Goal: Information Seeking & Learning: Learn about a topic

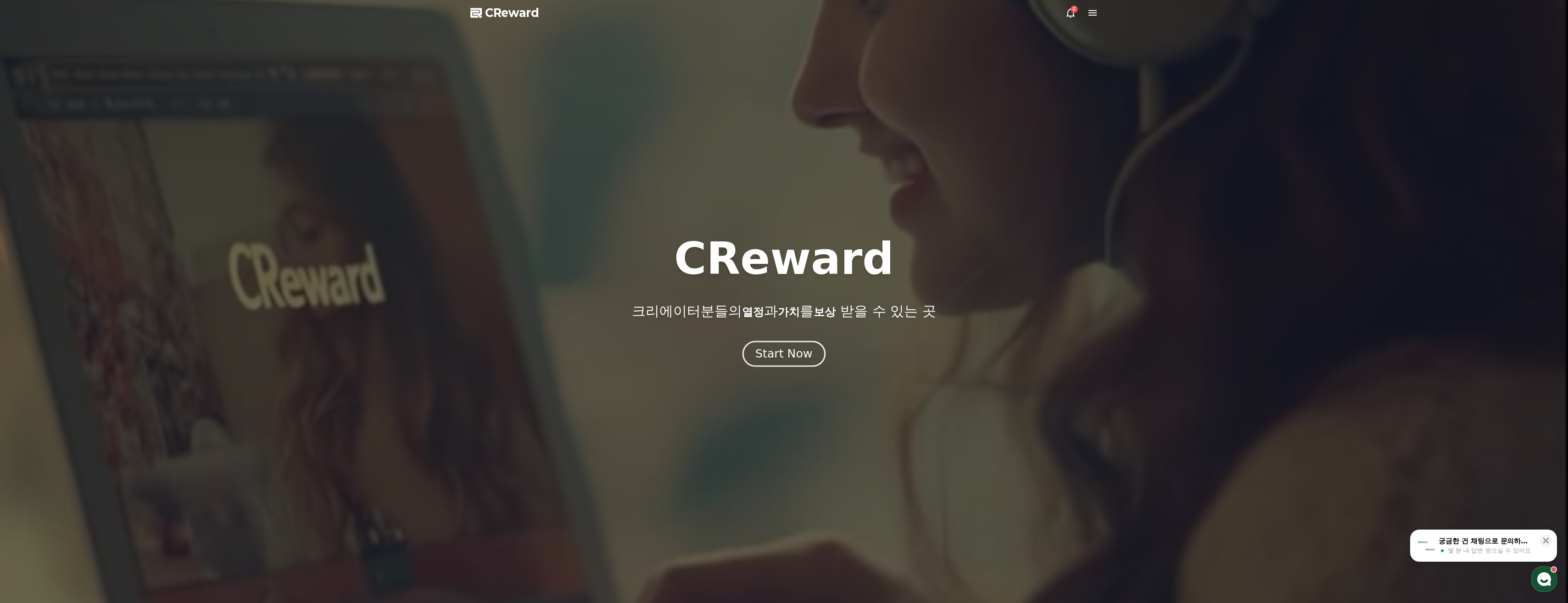
click at [785, 350] on div "Start Now" at bounding box center [784, 353] width 57 height 16
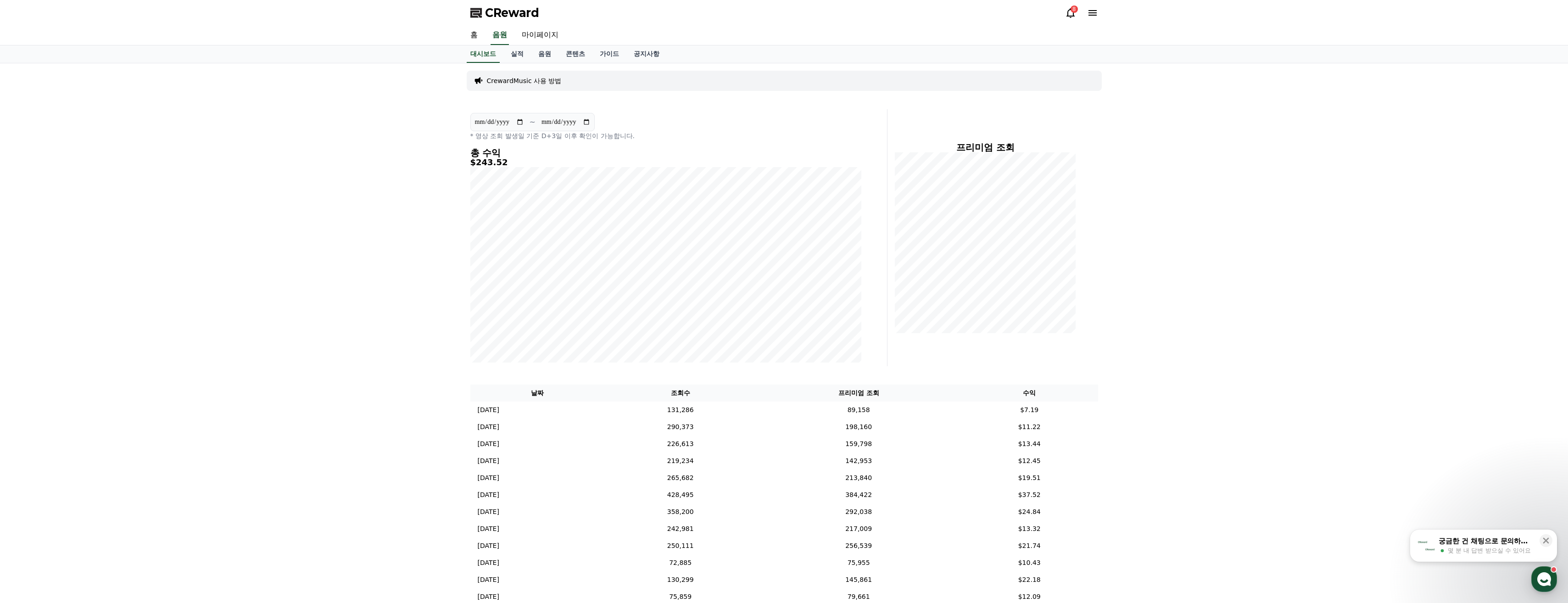
click at [1068, 5] on div "CReward 8" at bounding box center [785, 13] width 643 height 26
click at [1064, 20] on div "CReward 8" at bounding box center [785, 13] width 643 height 26
click at [1077, 5] on div "8" at bounding box center [1082, 13] width 33 height 15
click at [1072, 14] on icon at bounding box center [1071, 13] width 11 height 11
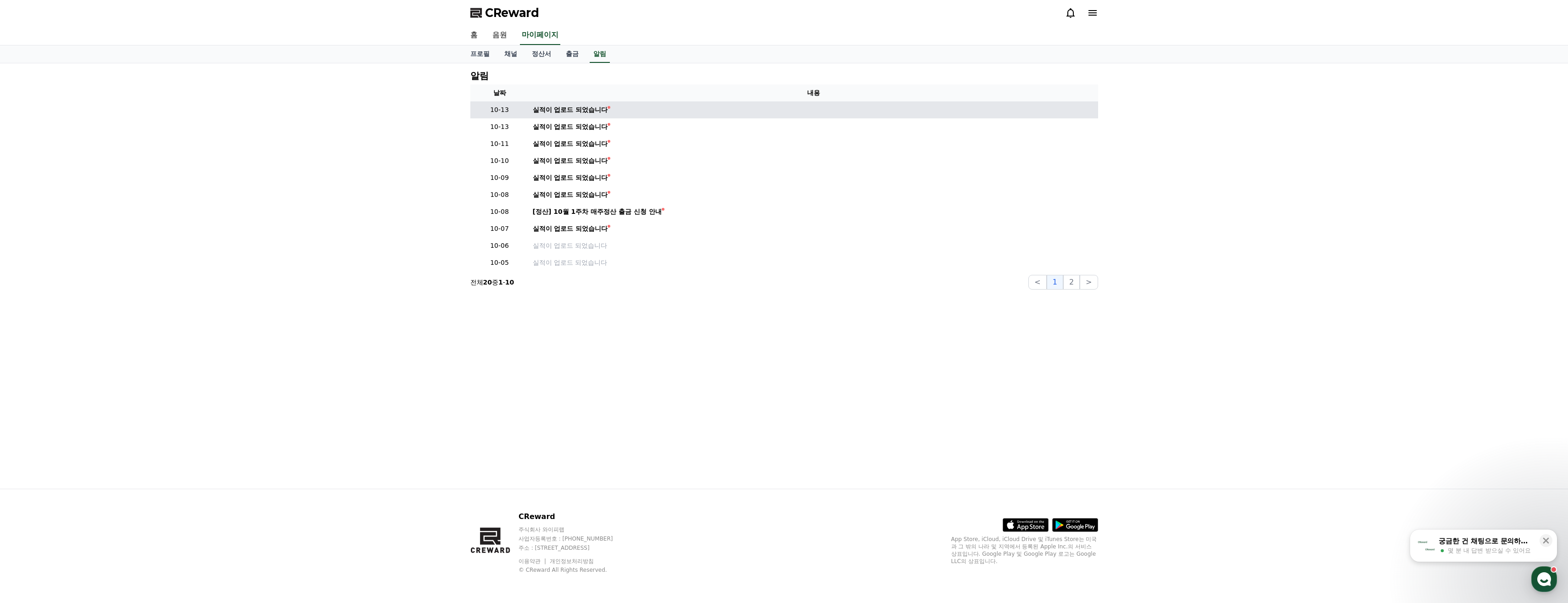
click at [579, 102] on td "실적이 업로드 되었습니다" at bounding box center [814, 109] width 569 height 17
click at [577, 113] on div "실적이 업로드 되었습니다" at bounding box center [570, 110] width 75 height 9
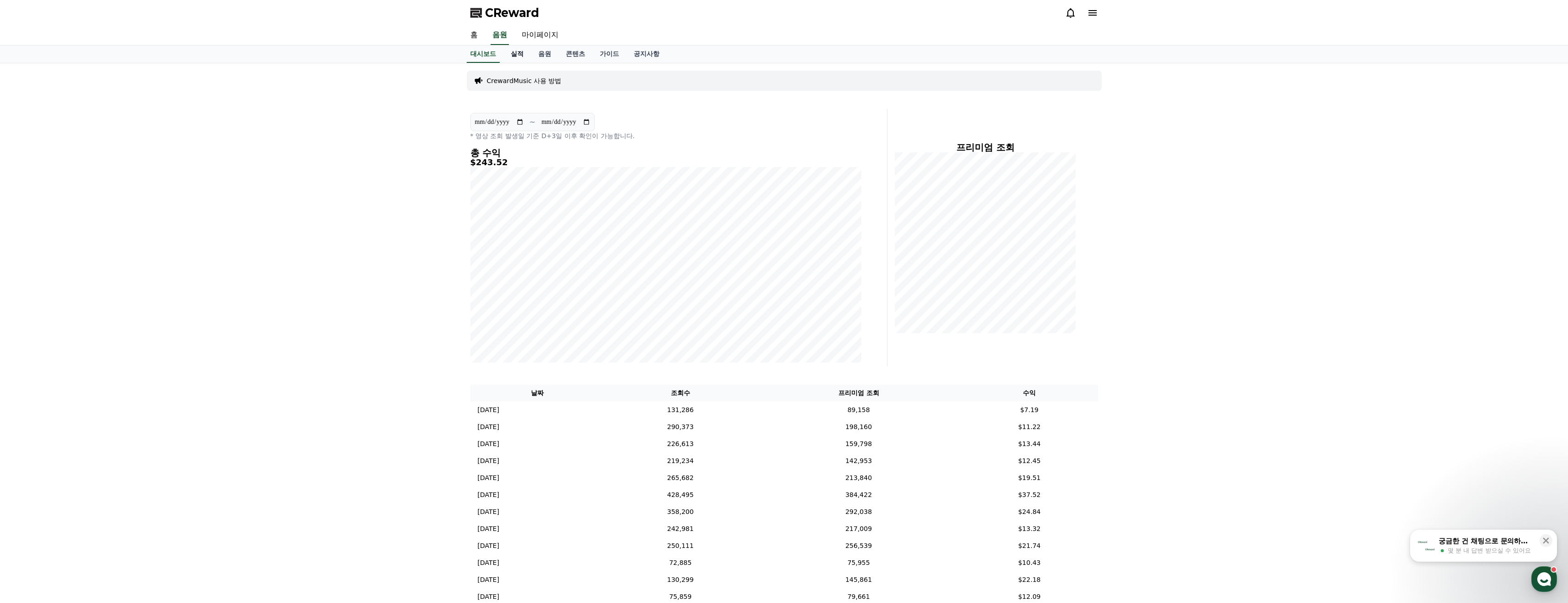
click at [530, 57] on link "실적" at bounding box center [517, 54] width 28 height 18
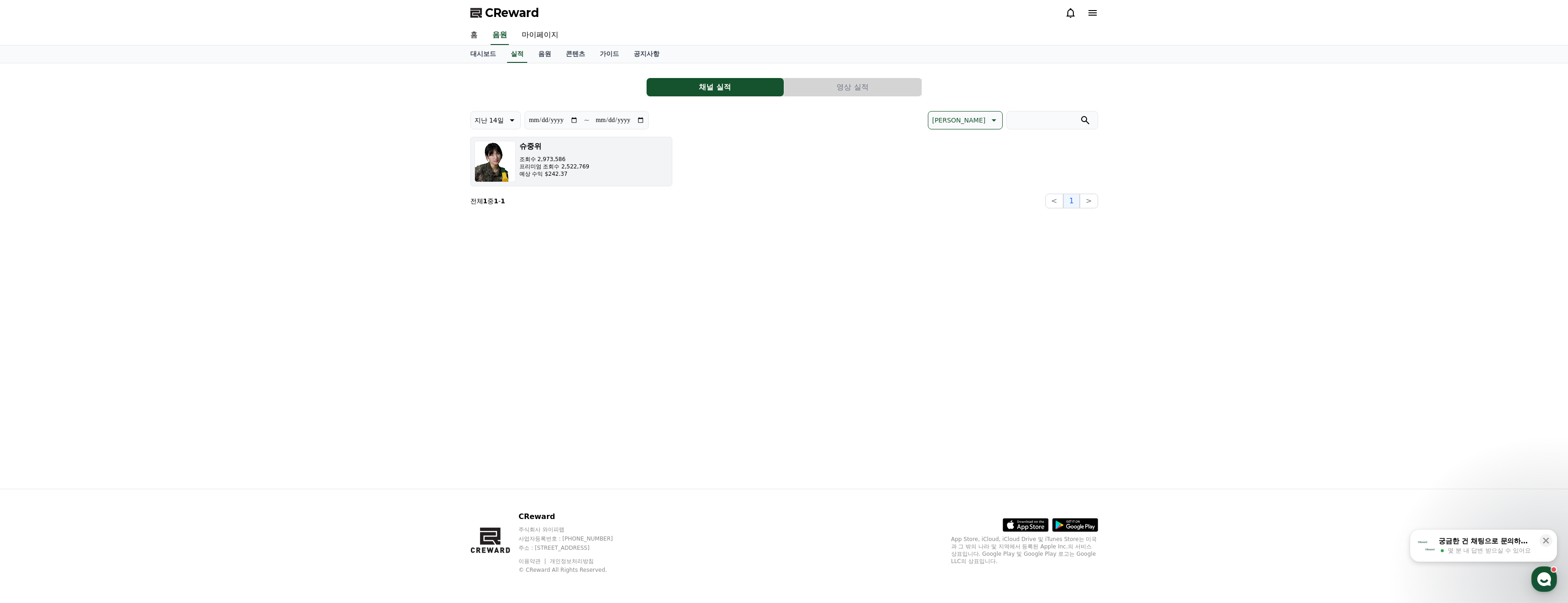
click at [594, 165] on button "슈중위 조회수 2,973,586 프리미엄 조회수 2,522,769 예상 수익 $242.37" at bounding box center [571, 161] width 202 height 49
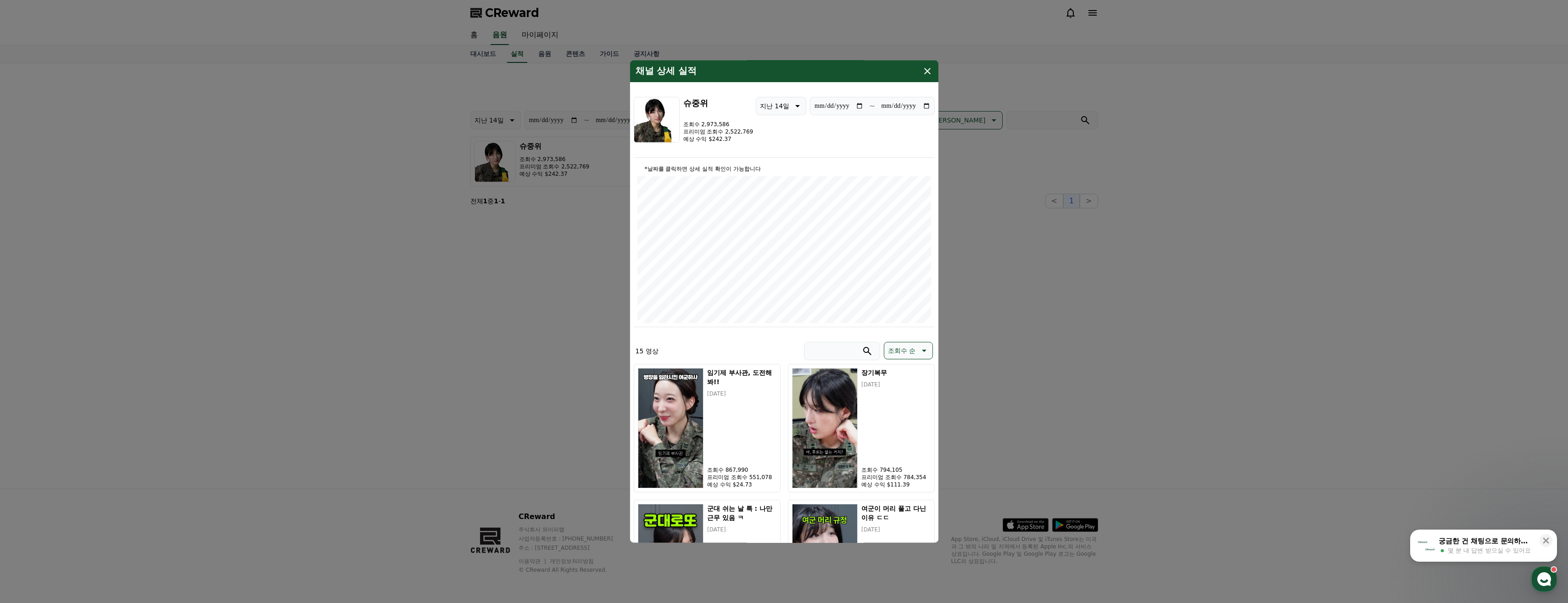
click at [592, 176] on div "**********" at bounding box center [571, 161] width 202 height 49
click at [958, 221] on button "close modal" at bounding box center [784, 301] width 1568 height 603
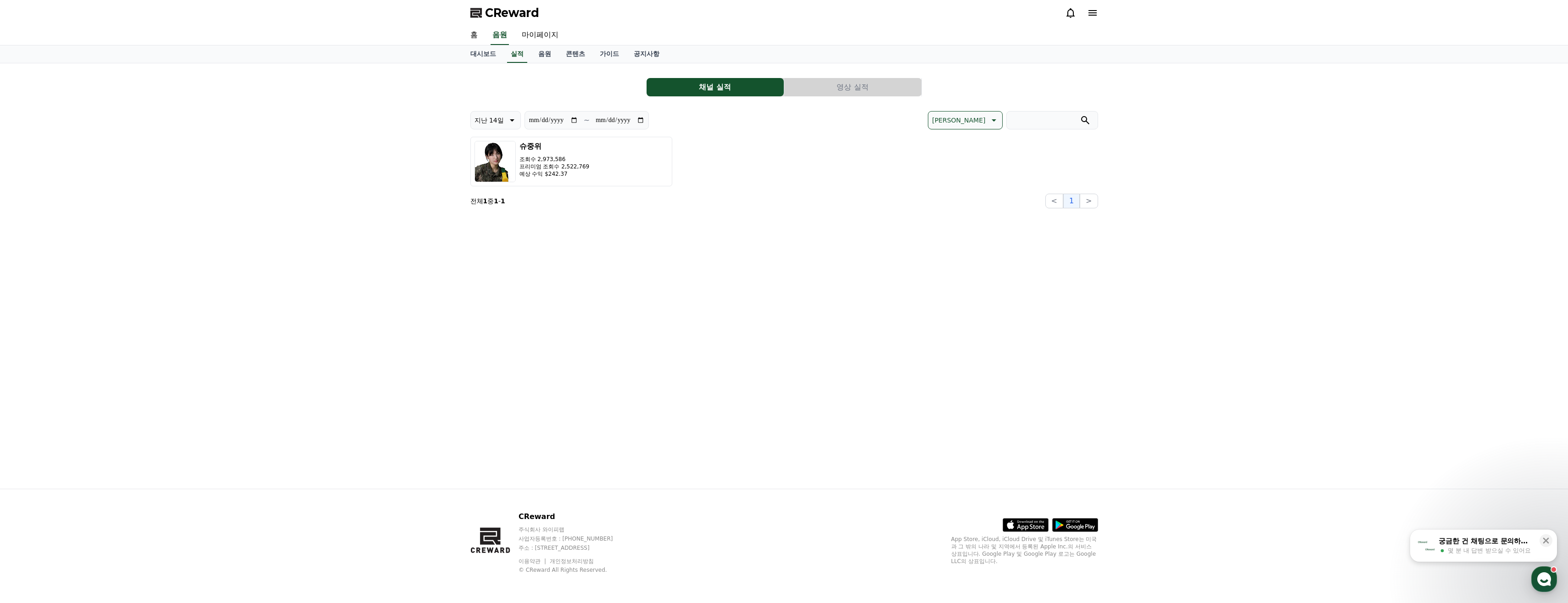
click at [525, 65] on div "**********" at bounding box center [785, 276] width 643 height 425
click at [481, 41] on link "홈" at bounding box center [474, 35] width 22 height 20
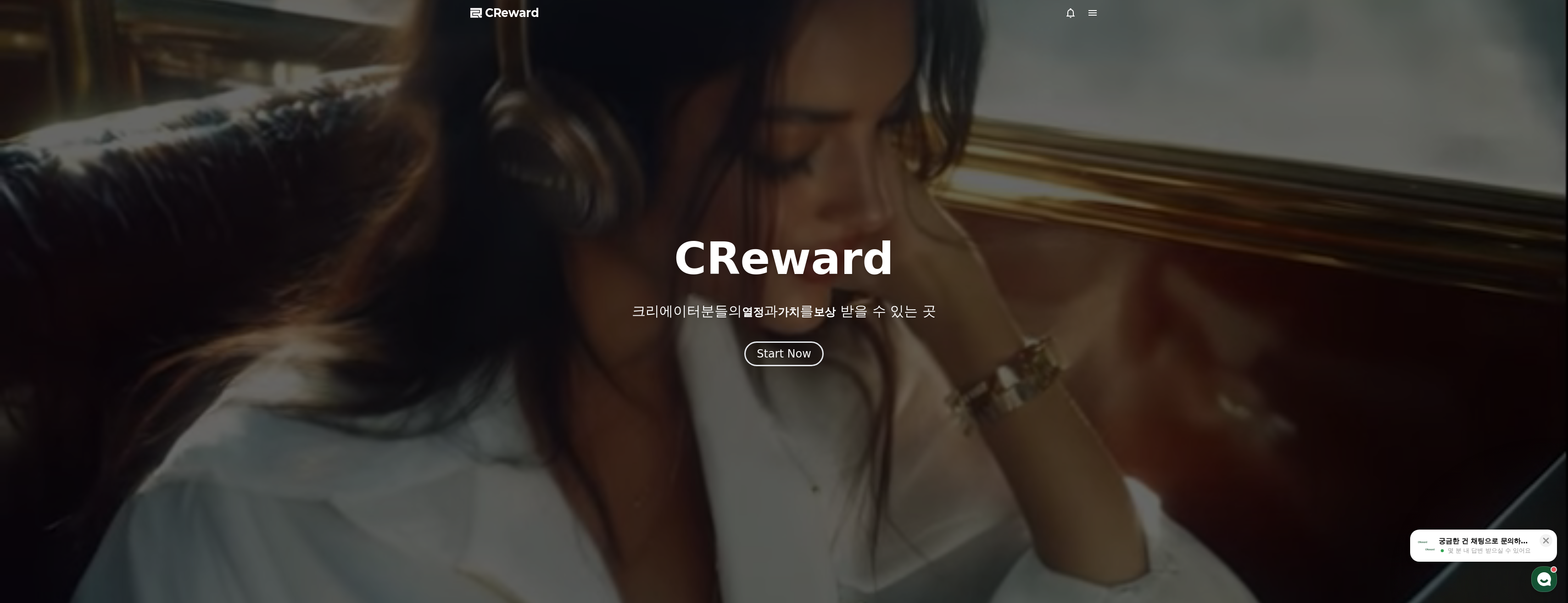
click at [541, 16] on div at bounding box center [784, 301] width 1568 height 603
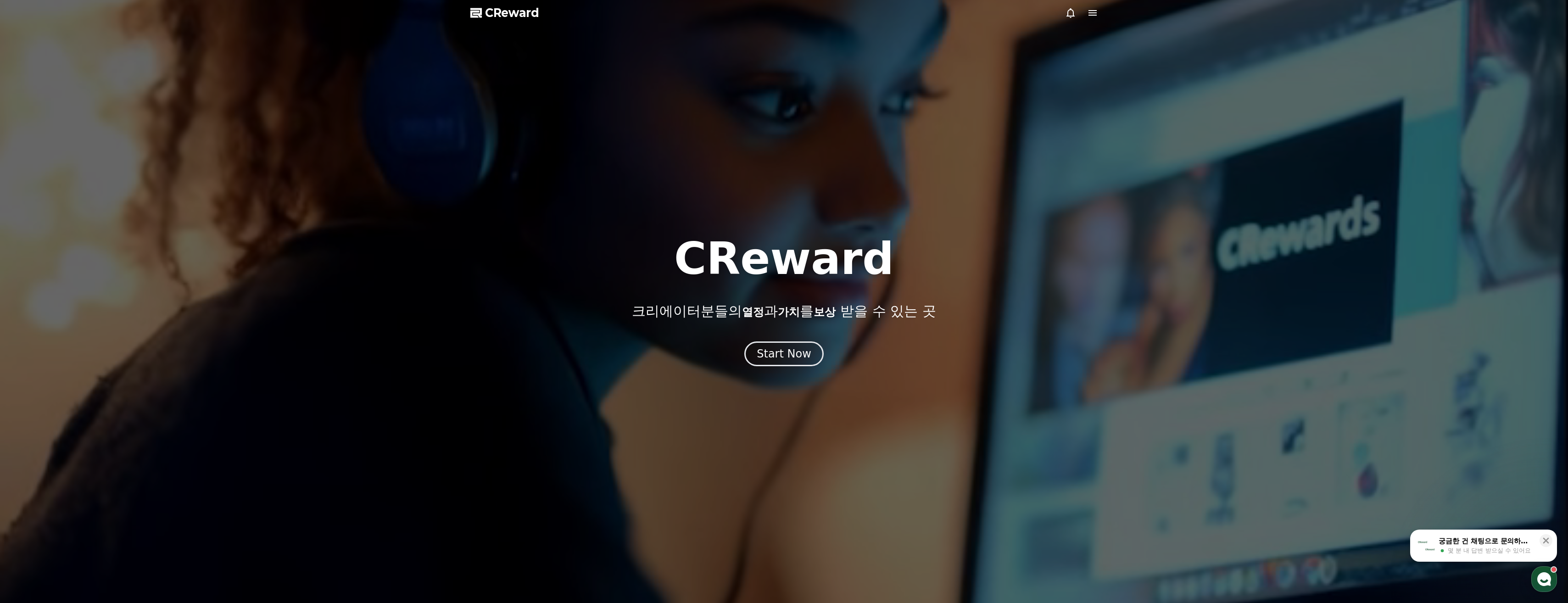
click at [509, 20] on span "CReward" at bounding box center [512, 13] width 54 height 15
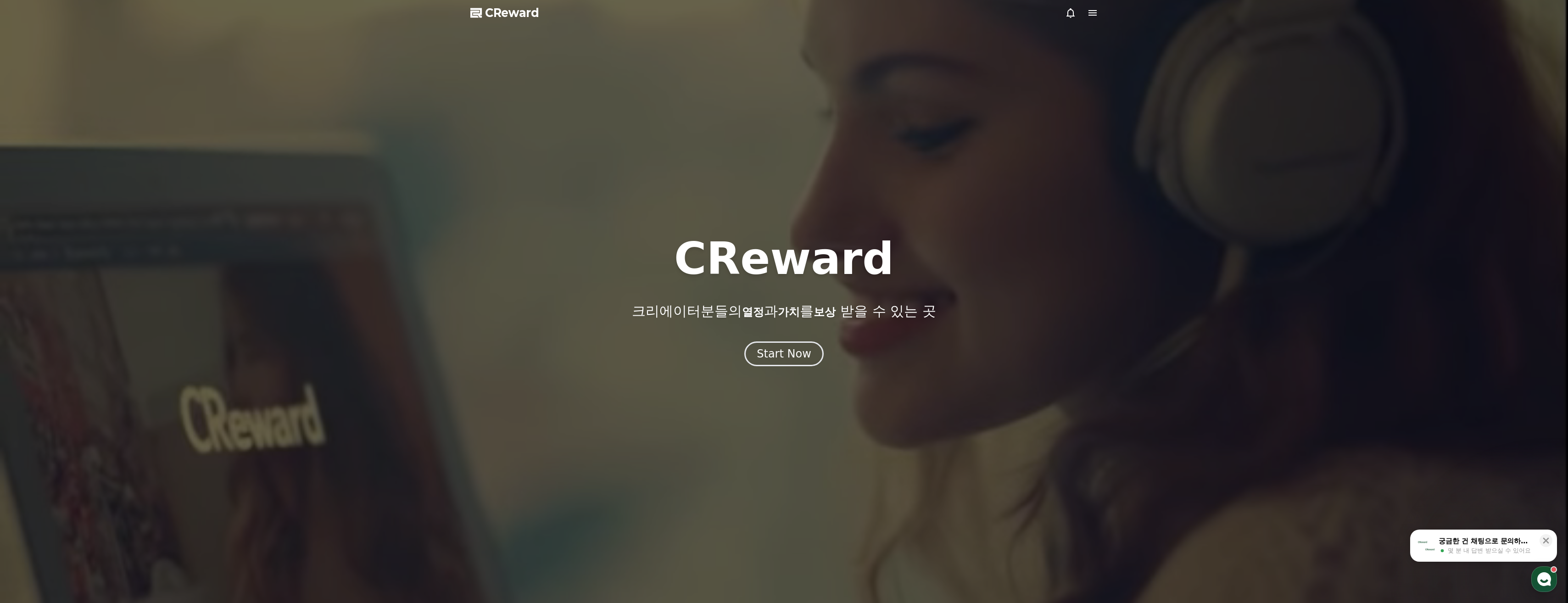
drag, startPoint x: 510, startPoint y: 15, endPoint x: 512, endPoint y: 22, distance: 7.3
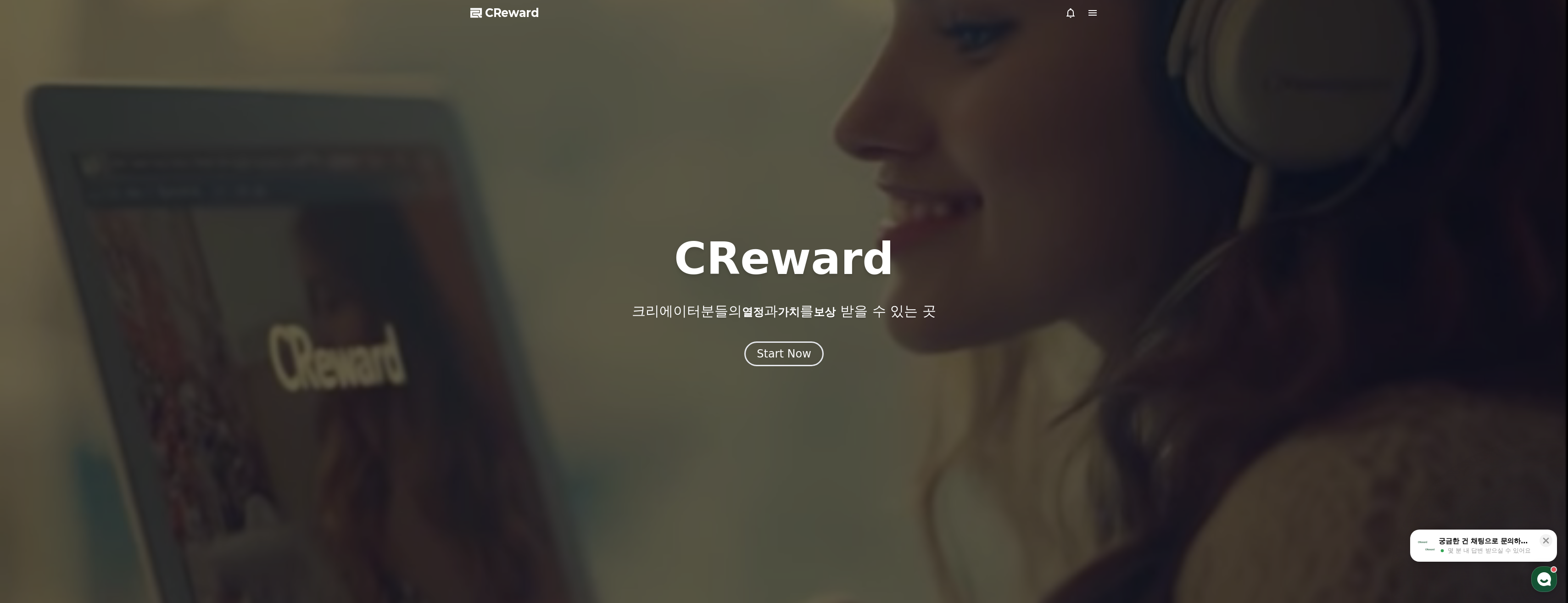
click at [510, 14] on span "CReward" at bounding box center [512, 13] width 54 height 15
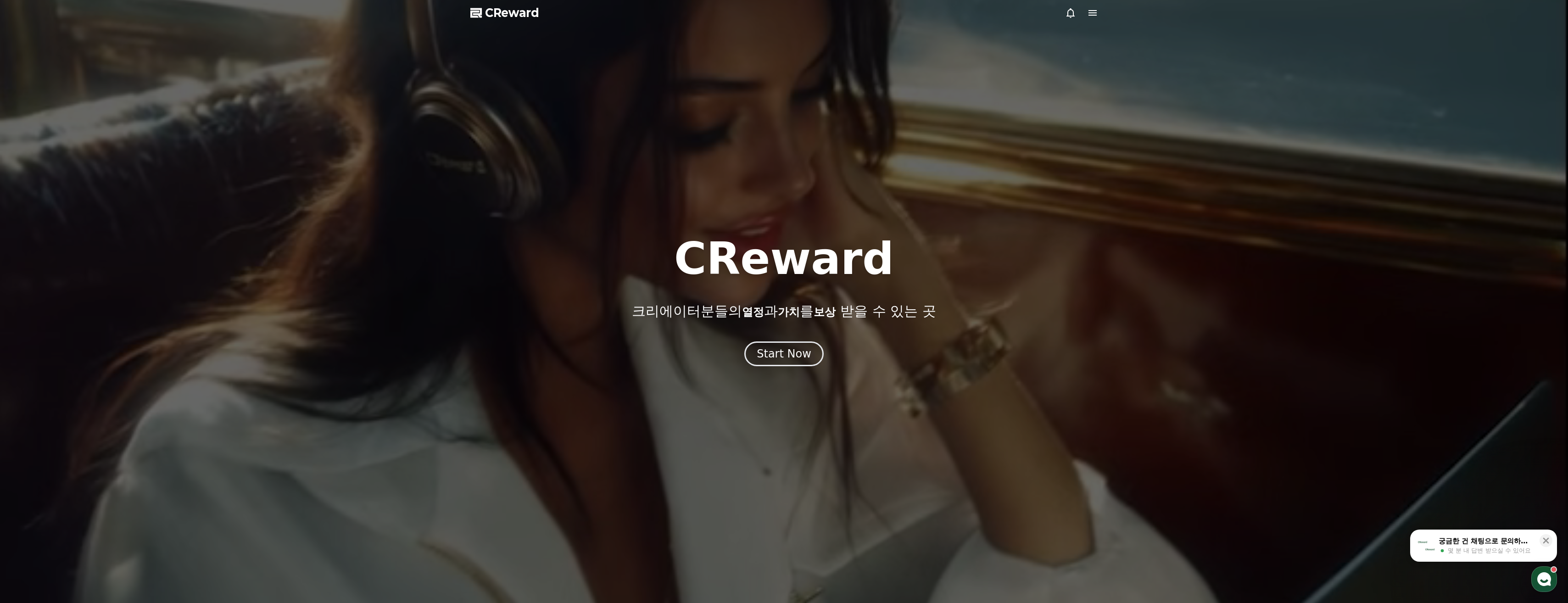
click at [533, 18] on span "CReward" at bounding box center [512, 13] width 54 height 15
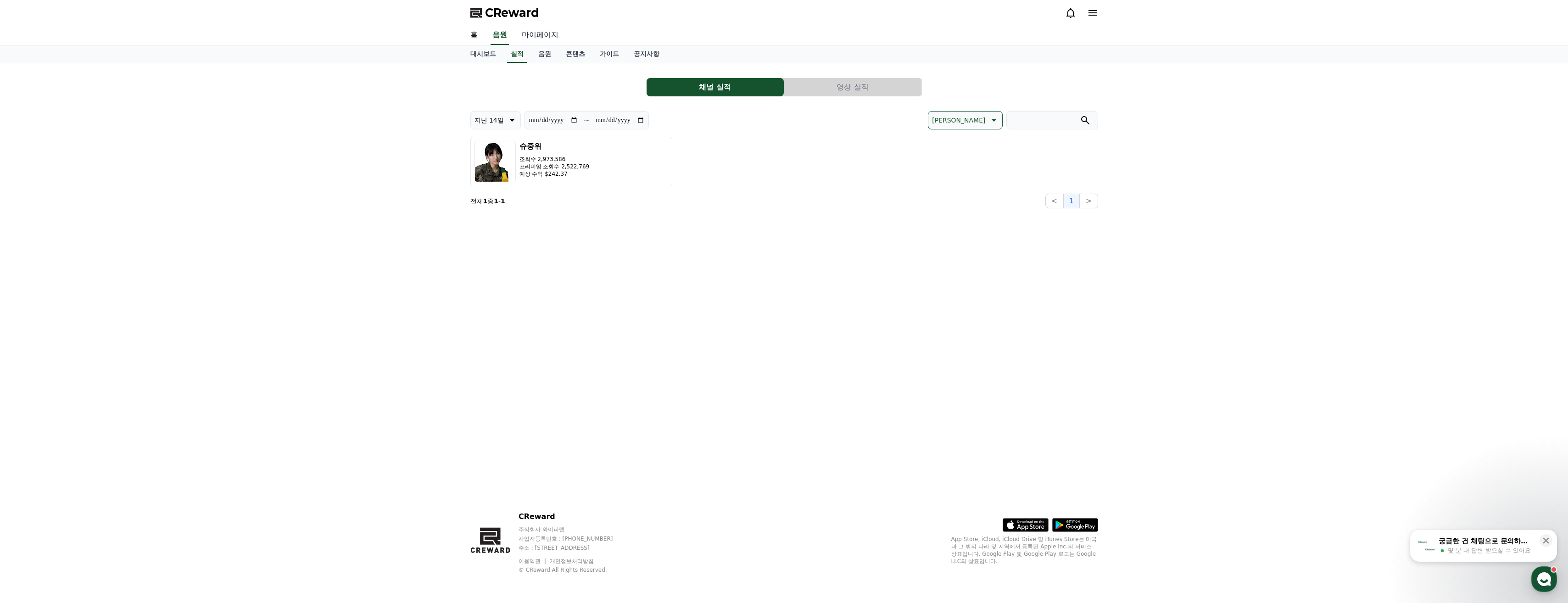
click at [558, 28] on link "마이페이지" at bounding box center [540, 35] width 51 height 20
select select "**********"
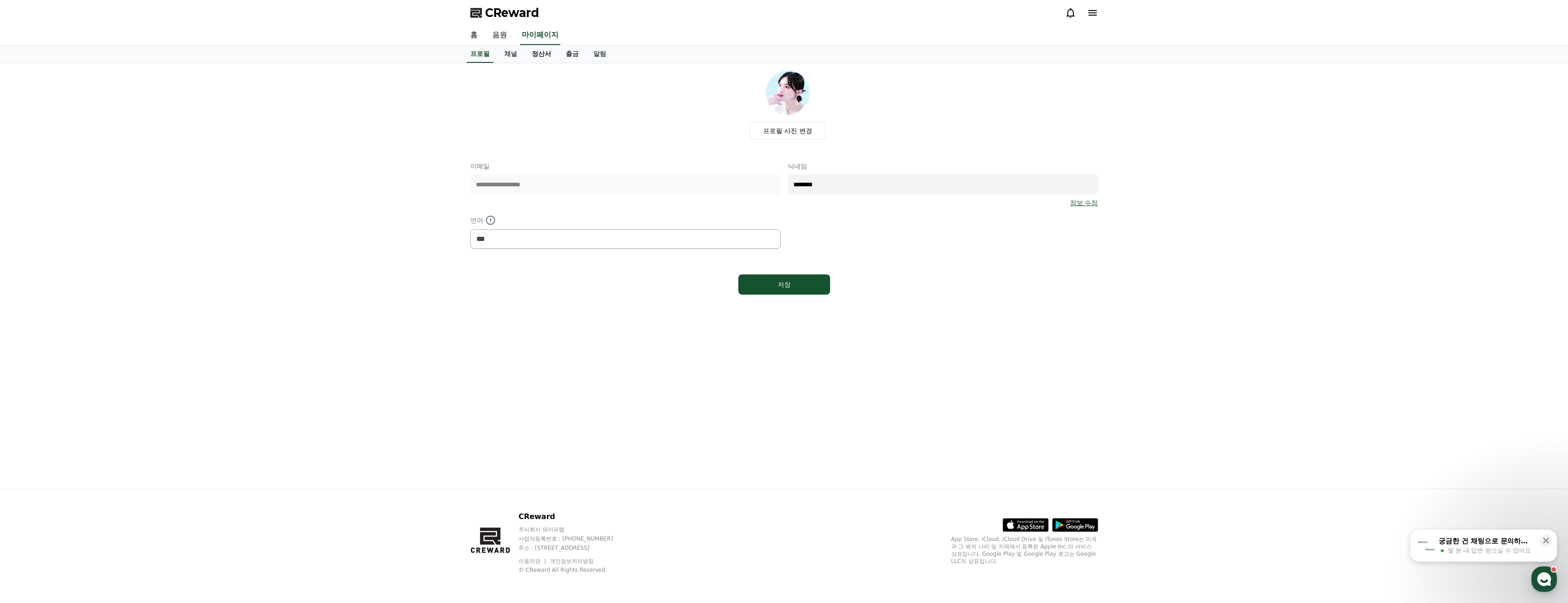
click at [537, 57] on link "정산서" at bounding box center [542, 54] width 34 height 18
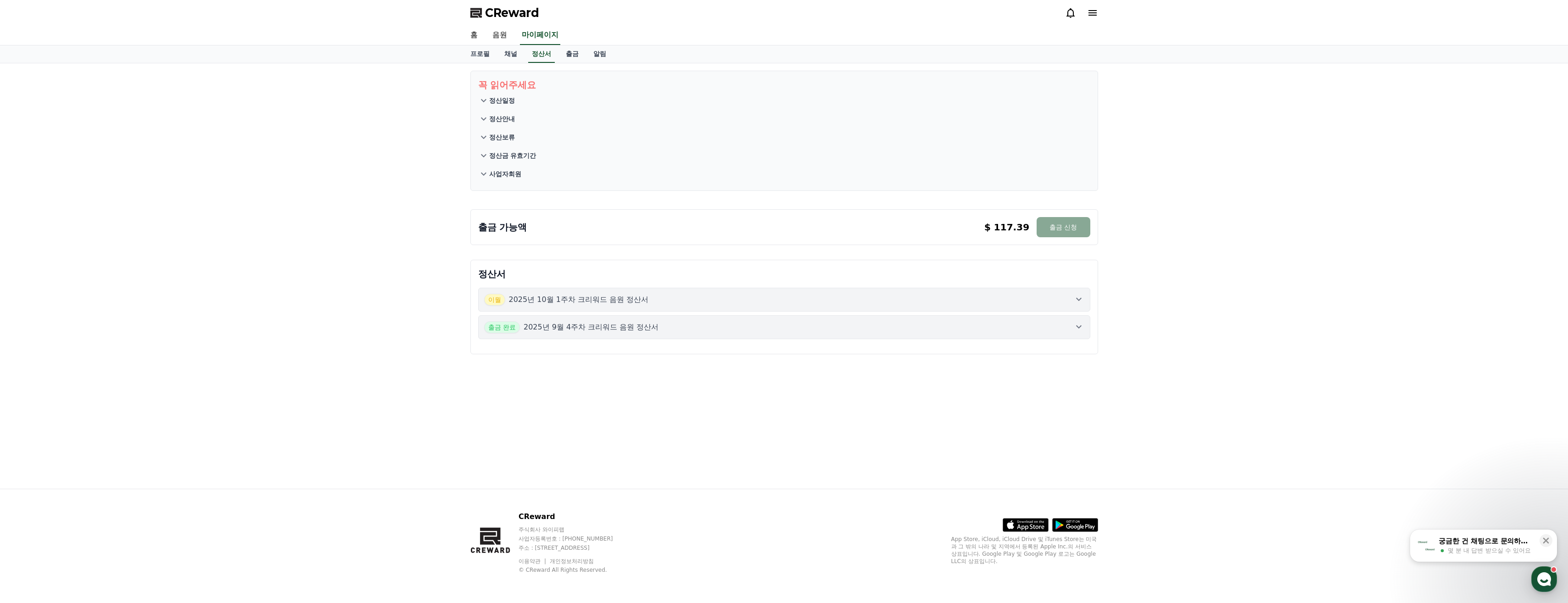
click at [574, 199] on div "꼭 읽어주세요 정산일정 정산안내 정산보류 정산금 유효기간 사업자회원 출금 가능액 $ 117.39 출금 신청 $ 117.39 출금 신청 정산서 …" at bounding box center [785, 276] width 643 height 425
click at [1045, 223] on button "출금 신청" at bounding box center [1063, 227] width 53 height 20
click at [993, 232] on p "$ 117.39" at bounding box center [1007, 227] width 45 height 13
drag, startPoint x: 993, startPoint y: 232, endPoint x: 601, endPoint y: 256, distance: 392.7
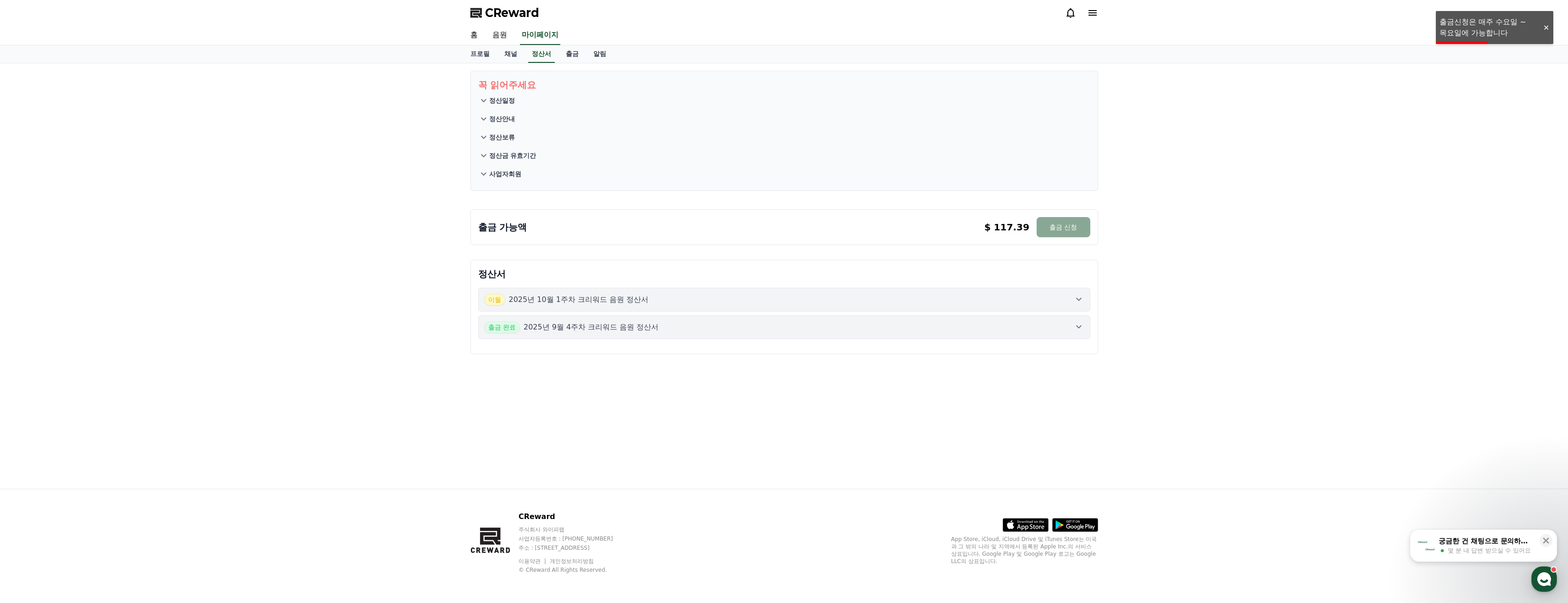
click at [601, 256] on div "정산서 이월 2025년 10월 1주차 크리워드 음원 정산서 출금 완료 2025년 9월 4주차 크리워드 음원 정산서" at bounding box center [784, 307] width 635 height 102
click at [506, 113] on button "정산안내" at bounding box center [784, 118] width 612 height 18
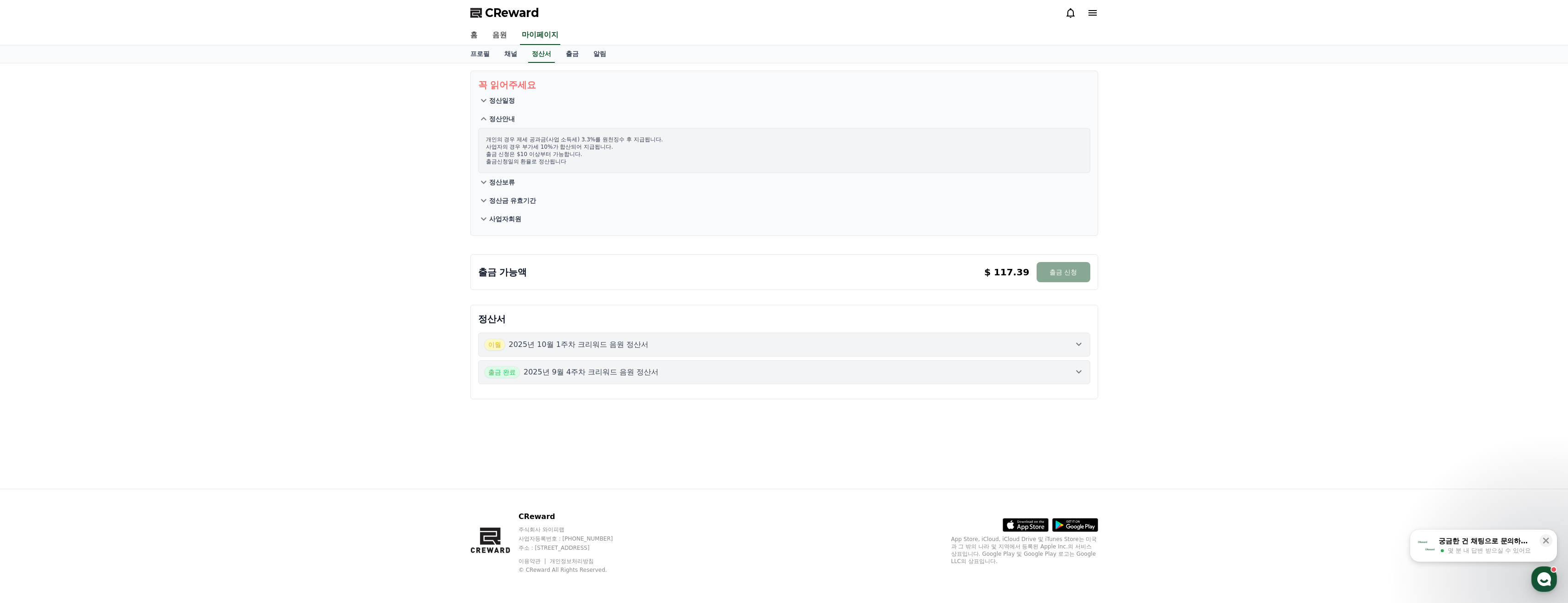
drag, startPoint x: 585, startPoint y: 156, endPoint x: 345, endPoint y: 136, distance: 240.8
click at [345, 136] on div "꼭 읽어주세요 정산일정 정산안내 개인의 경우 제세 공과금(사업 소득세) 3.3%를 원천징수 후 지급됩니다. 사업자의 경우 부가세 10%가 합산…" at bounding box center [784, 276] width 1568 height 425
click at [363, 232] on div "꼭 읽어주세요 정산일정 정산안내 개인의 경우 제세 공과금(사업 소득세) 3.3%를 원천징수 후 지급됩니다. 사업자의 경우 부가세 10%가 합산…" at bounding box center [784, 276] width 1568 height 425
click at [621, 179] on button "정산보류" at bounding box center [784, 182] width 612 height 18
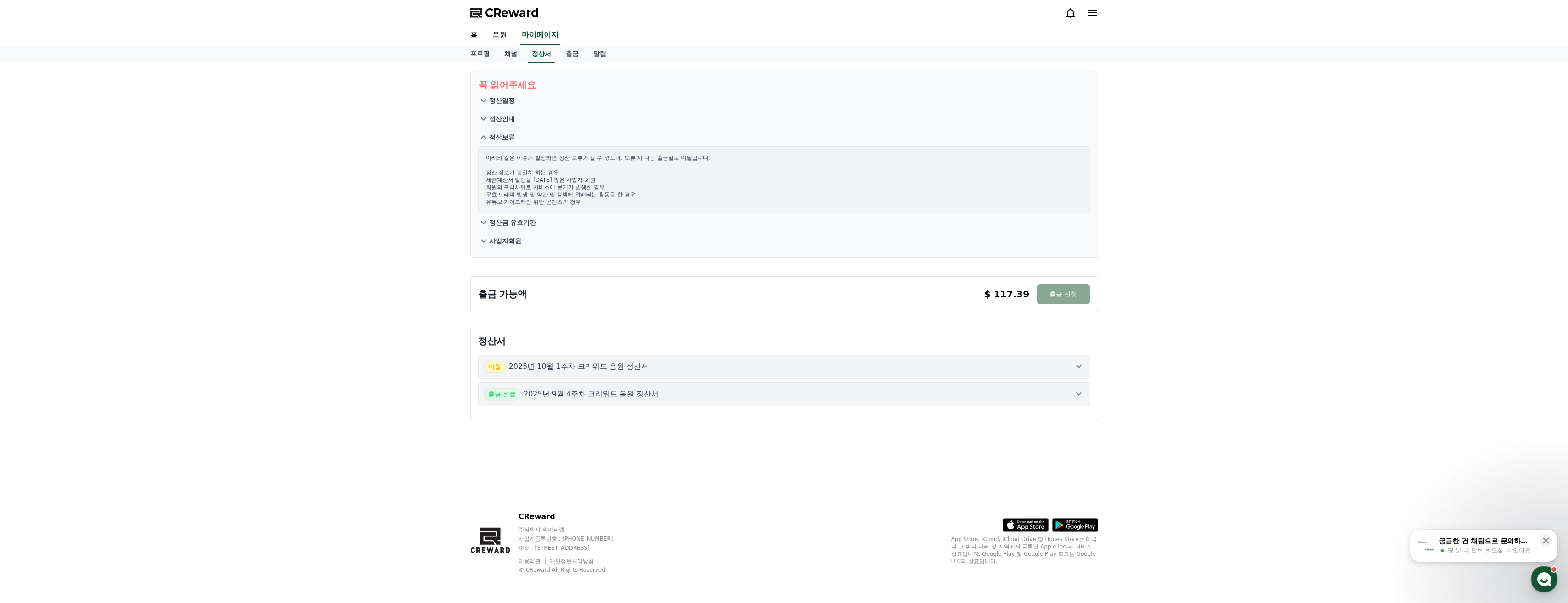
click at [598, 210] on div "아래와 같은 이슈가 발생하면 정산 보류가 될 수 있으며, 보류 시 다음 출금일로 이월됩니다. 정산 정보가 불일치 하는 경우 세금계산서 발행을 …" at bounding box center [784, 180] width 612 height 67
click at [588, 232] on button "사업자회원" at bounding box center [784, 240] width 612 height 18
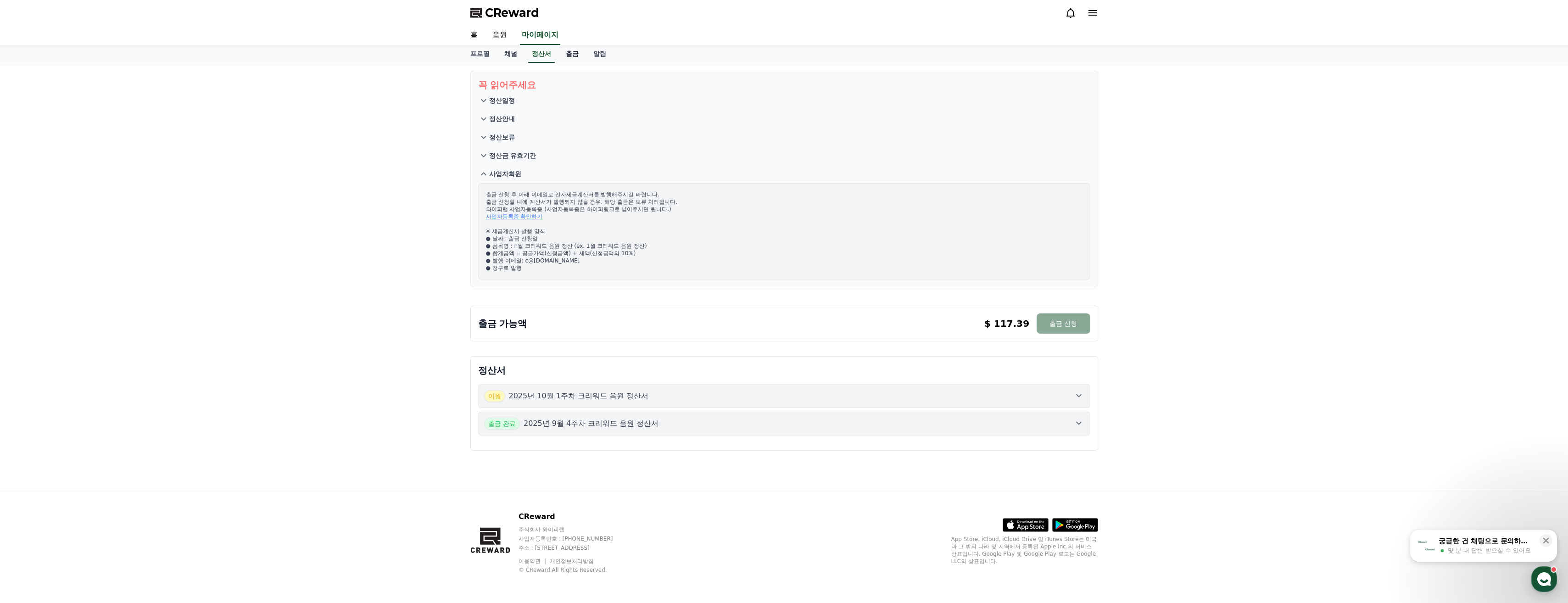
click at [579, 61] on link "출금" at bounding box center [572, 54] width 28 height 18
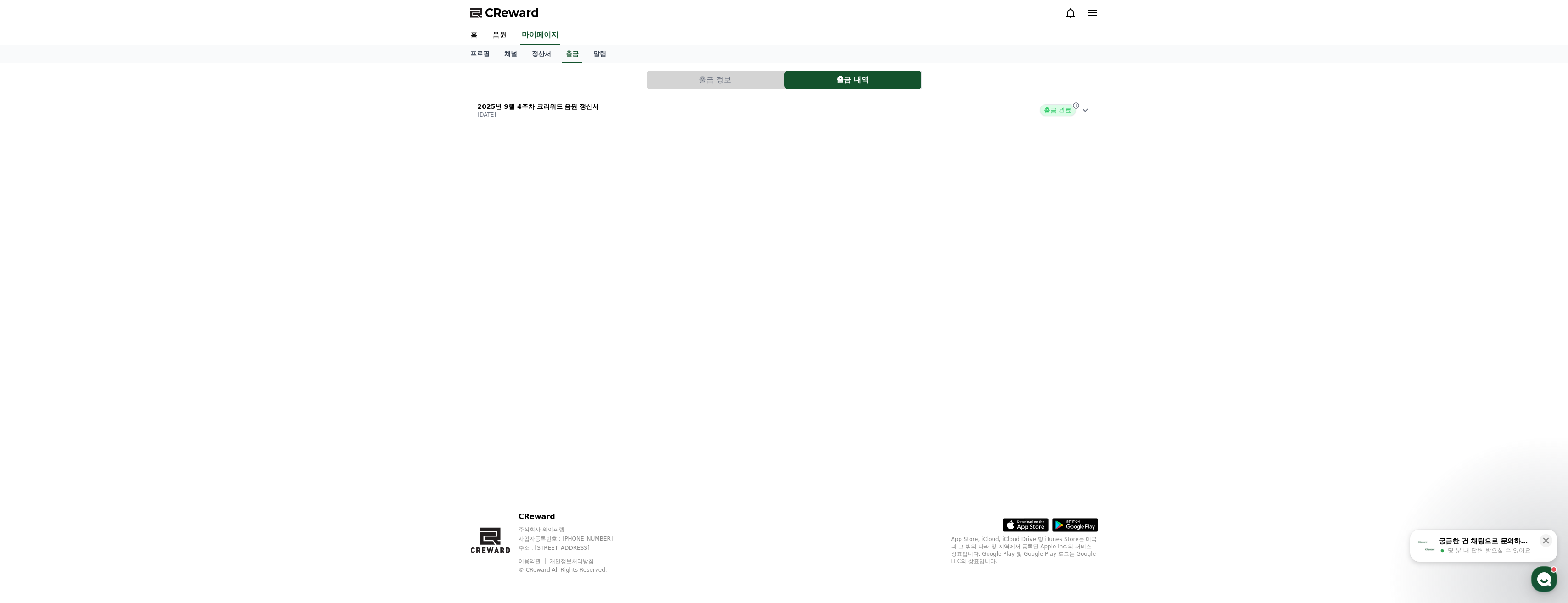
click at [886, 92] on div "출금 정보 출금 내역 2025년 9월 4주차 크리워드 음원 정산서 2025-10-01 출금 완료" at bounding box center [784, 97] width 635 height 61
click at [736, 112] on div "2025년 9월 4주차 크리워드 음원 정산서 2025-10-01 출금 완료" at bounding box center [785, 109] width 628 height 24
drag, startPoint x: 523, startPoint y: 184, endPoint x: 565, endPoint y: 287, distance: 111.2
click at [565, 287] on div "출금 정보 출금 내역 2025년 9월 4주차 크리워드 음원 정산서 2025-10-01 출금 완료 출금 신청일 2025-10-01 수익금 28,…" at bounding box center [785, 276] width 643 height 425
click at [506, 214] on link "자세히 보기" at bounding box center [524, 213] width 93 height 9
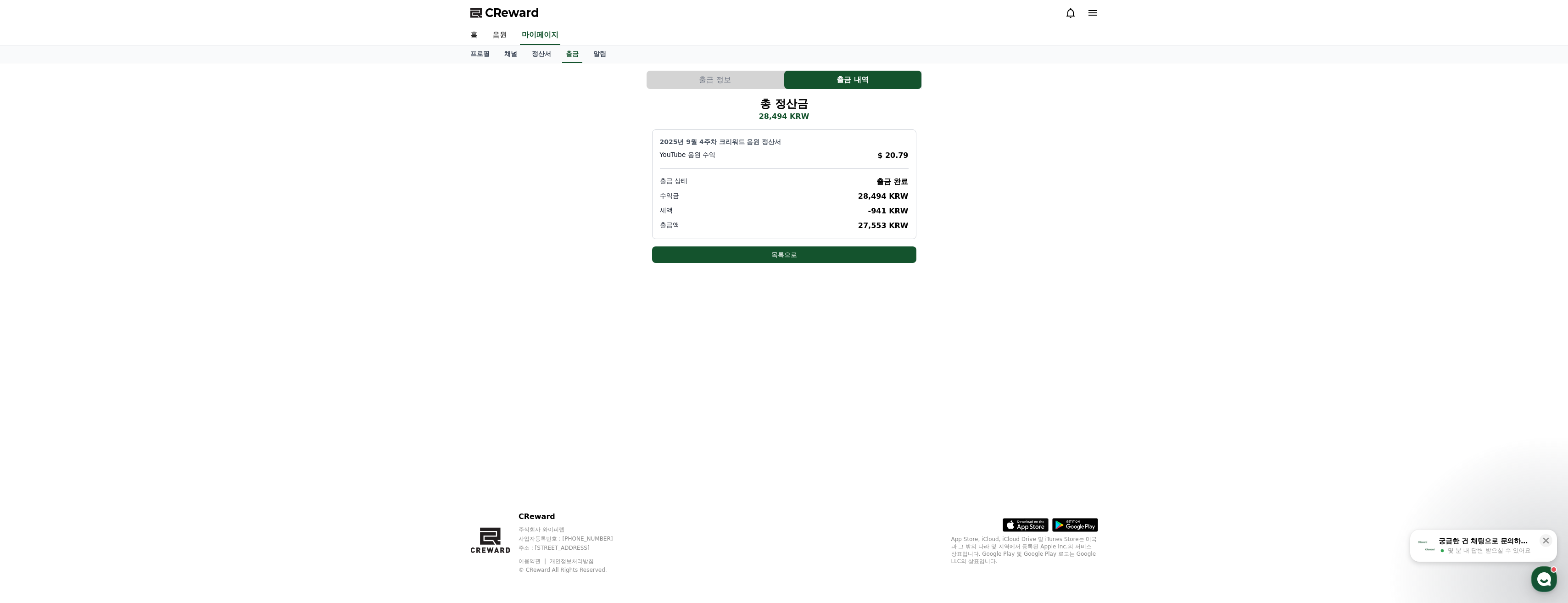
drag, startPoint x: 868, startPoint y: 228, endPoint x: 933, endPoint y: 230, distance: 65.0
click at [933, 230] on div "총 정산금 28,494 KRW 2025년 9월 4주차 크리워드 음원 정산서 YouTube 음원 수익 $ 20.79 출금 상태 출금 완료 수익금…" at bounding box center [785, 180] width 628 height 167
drag, startPoint x: 933, startPoint y: 230, endPoint x: 899, endPoint y: 296, distance: 74.2
click at [899, 296] on div "출금 정보 출금 내역 총 정산금 28,494 KRW 2025년 9월 4주차 크리워드 음원 정산서 YouTube 음원 수익 $ 20.79 출금 …" at bounding box center [785, 276] width 643 height 425
click at [713, 82] on button "출금 정보" at bounding box center [715, 80] width 137 height 18
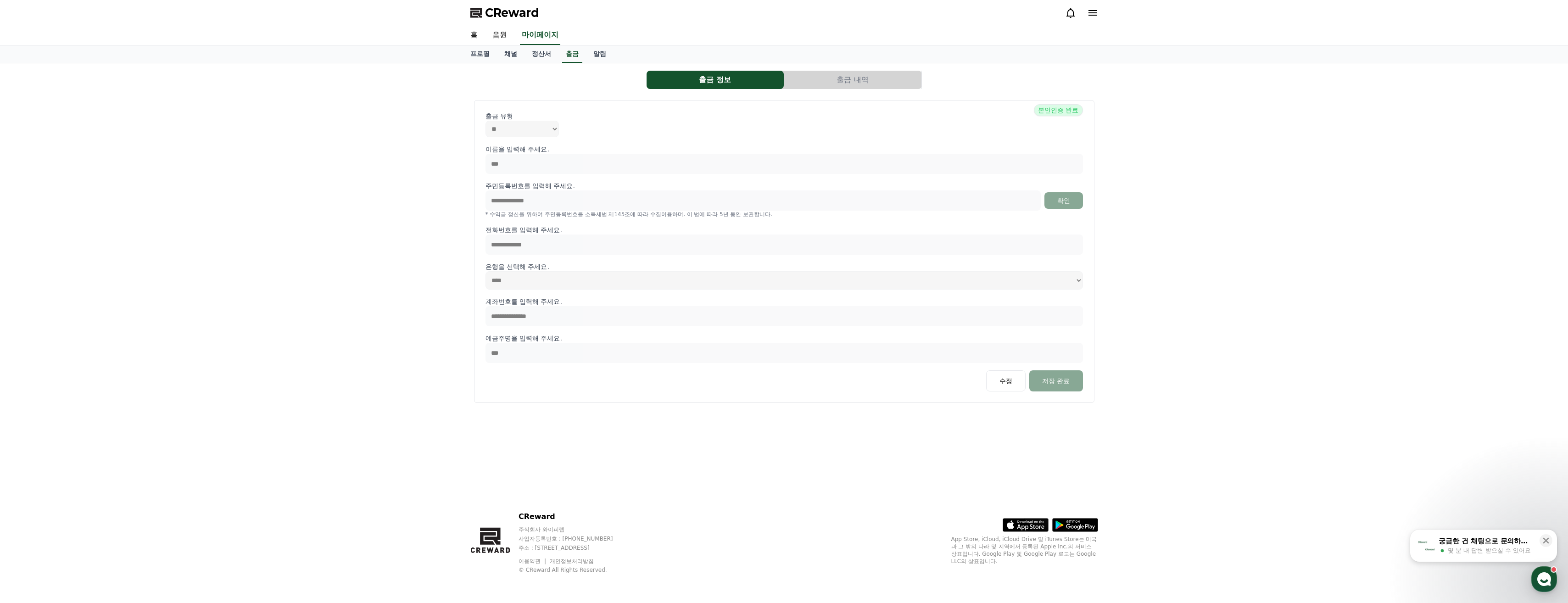
click at [1091, 209] on div "**********" at bounding box center [784, 251] width 621 height 303
click at [486, 53] on link "프로필" at bounding box center [480, 54] width 34 height 18
select select "**********"
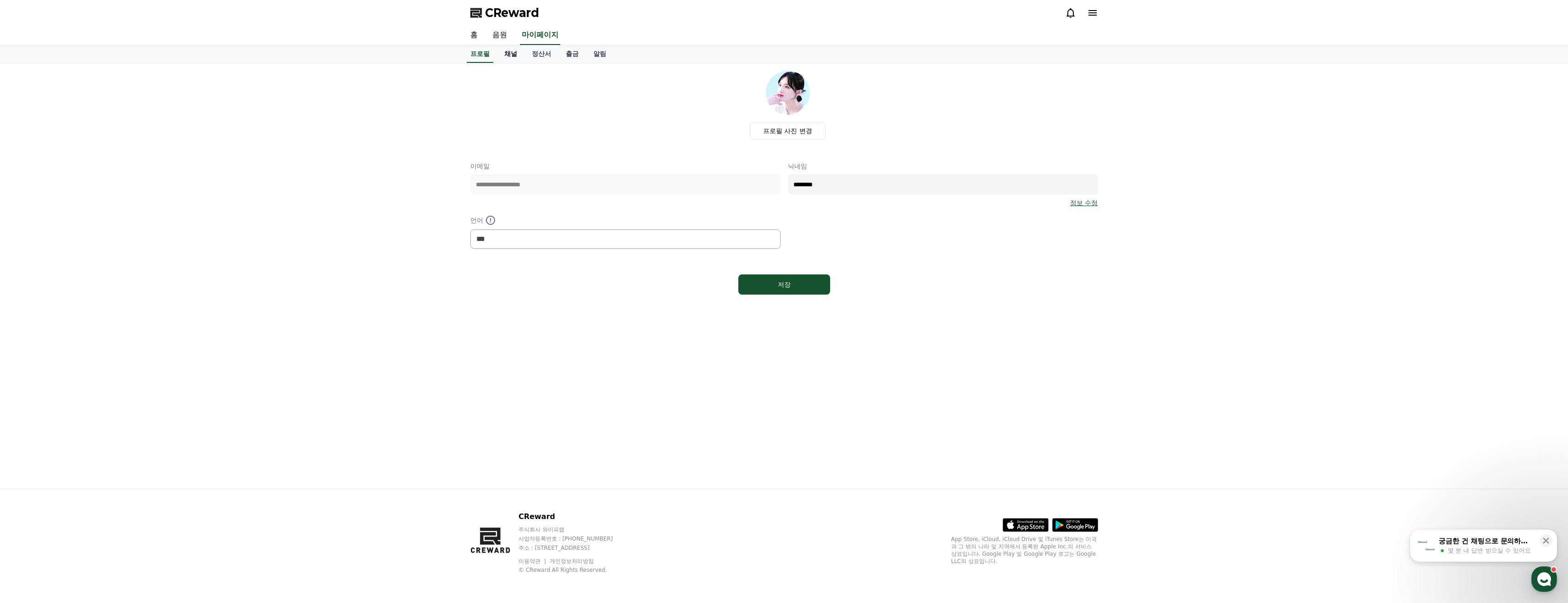
click at [515, 61] on link "채널" at bounding box center [511, 54] width 28 height 18
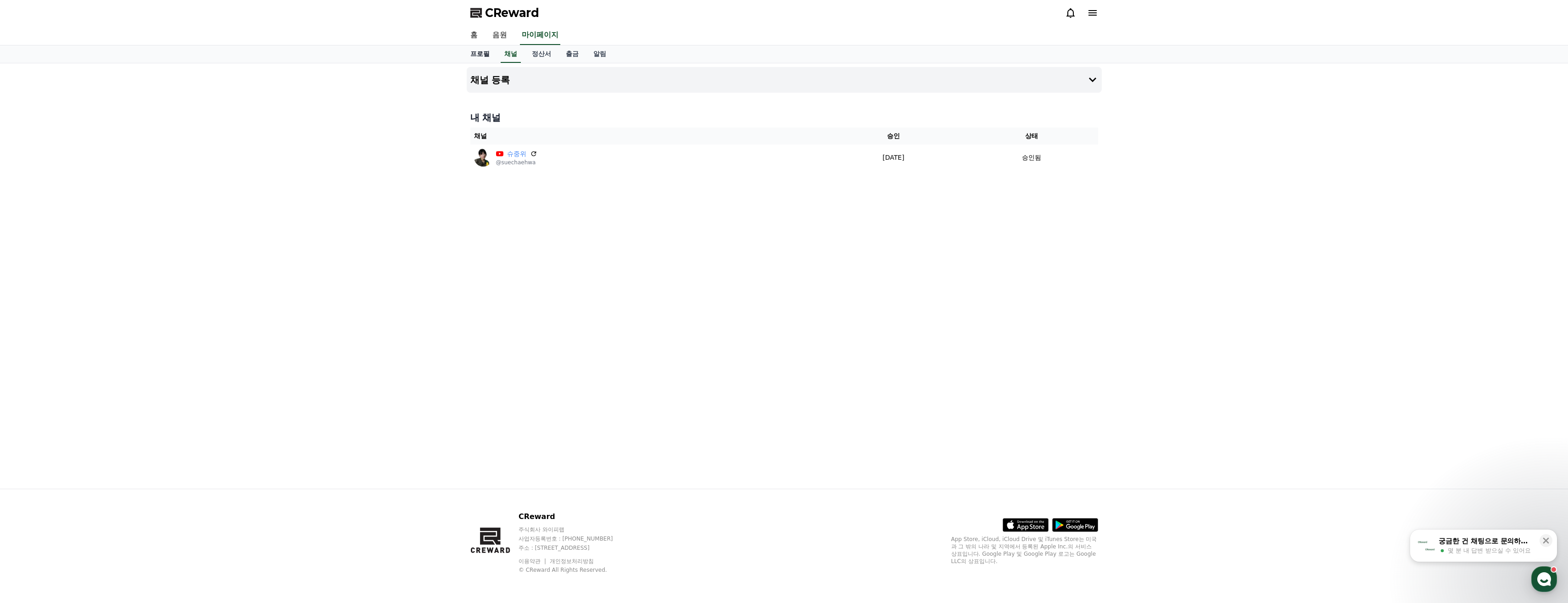
click at [482, 57] on link "프로필" at bounding box center [480, 54] width 34 height 18
select select "**********"
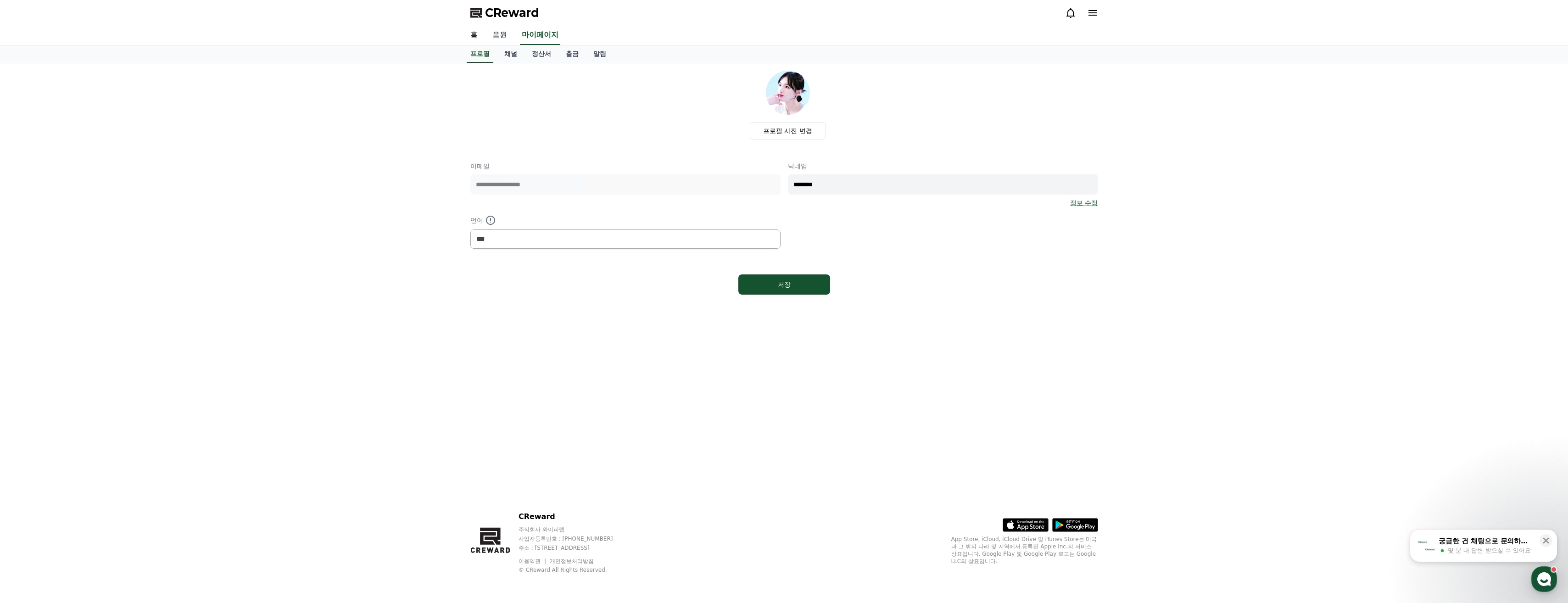
click at [499, 34] on link "음원" at bounding box center [499, 35] width 29 height 20
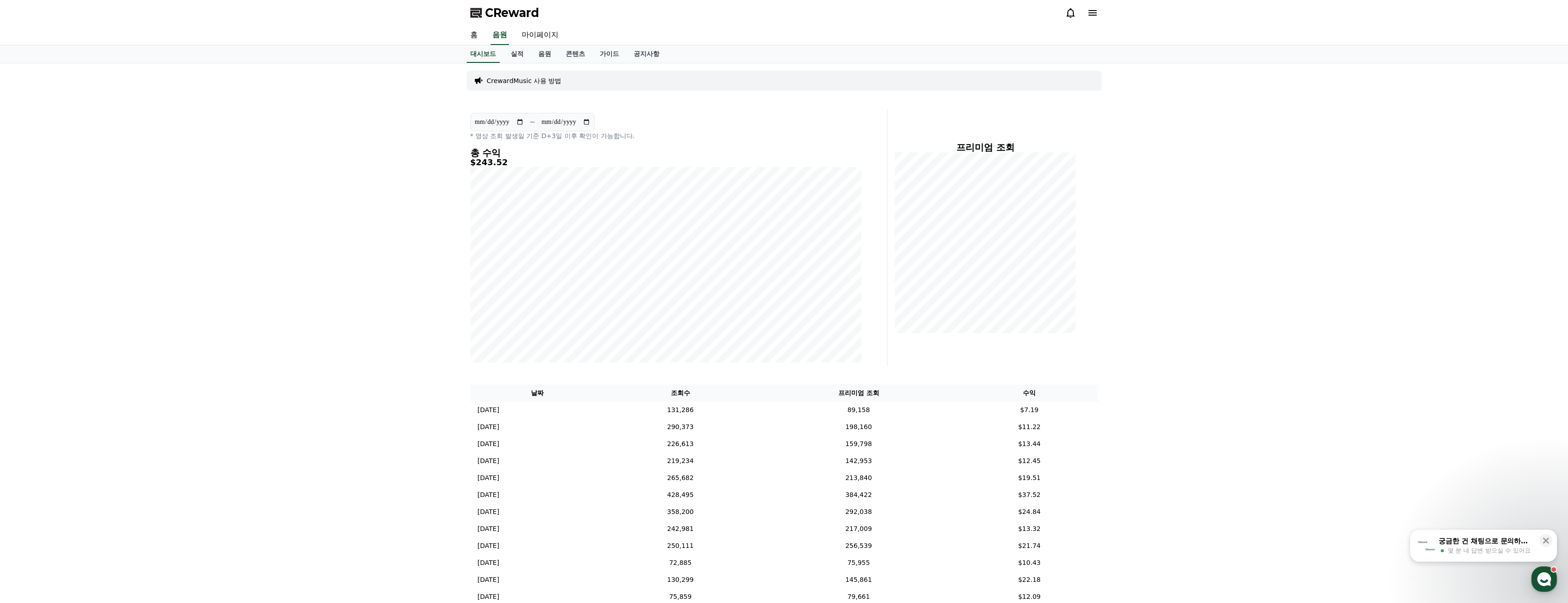
click at [1016, 391] on th "수익" at bounding box center [1029, 393] width 137 height 17
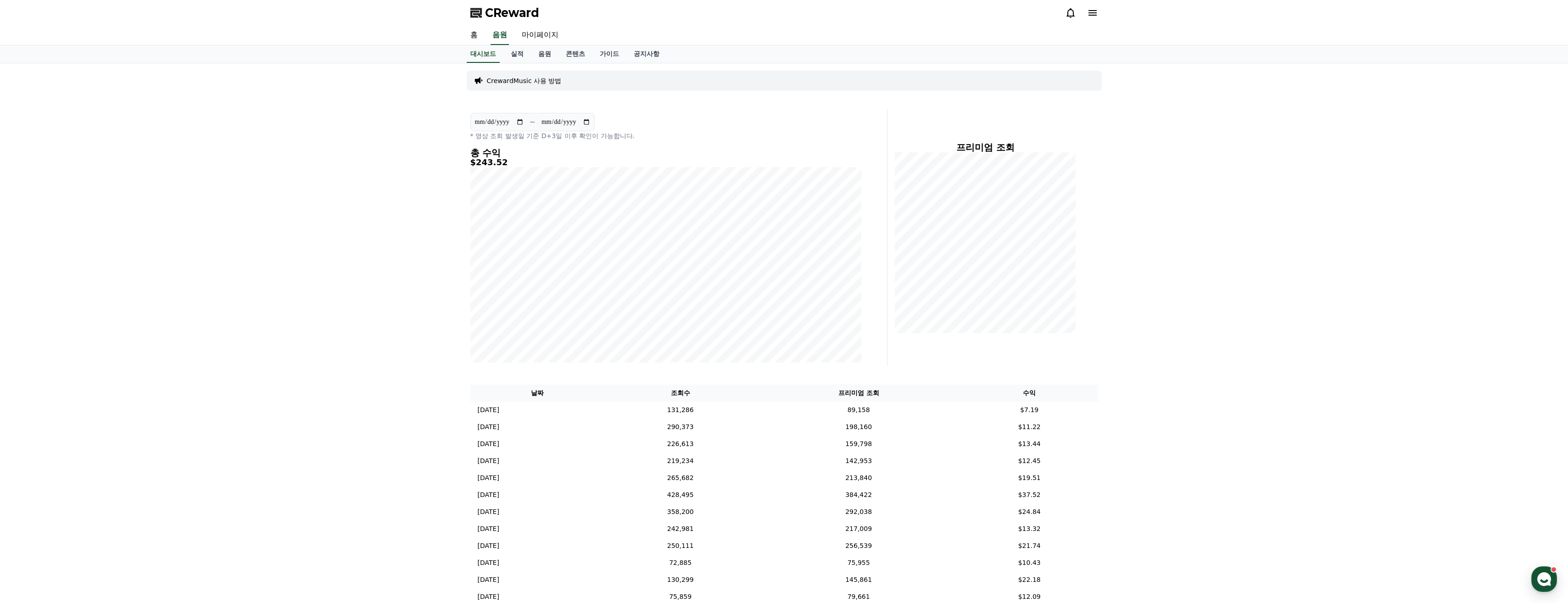
scroll to position [192, 0]
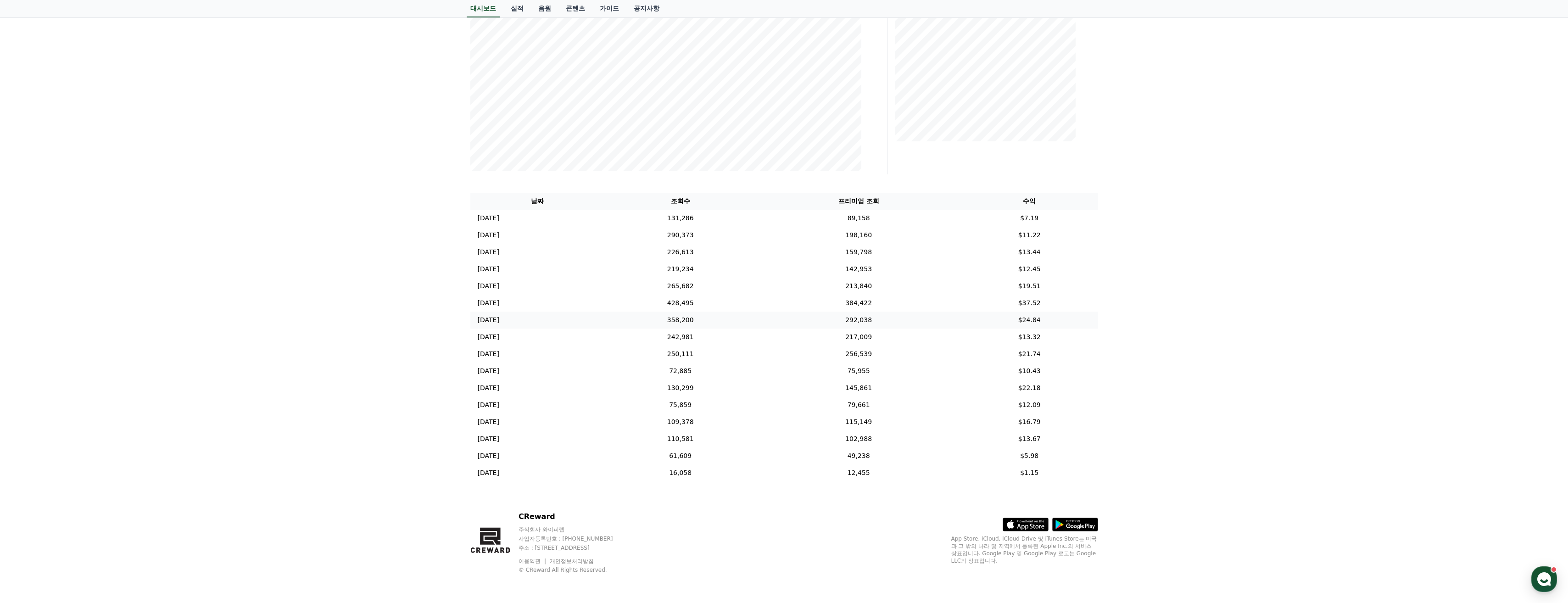
drag, startPoint x: 1071, startPoint y: 442, endPoint x: 685, endPoint y: 317, distance: 405.7
click at [697, 319] on div "날짜 조회수 프리미엄 조회 수익 2025-10-11 10/11 131,286 89,158 $7.19 2025-10-10 10/10 290,37…" at bounding box center [784, 337] width 635 height 296
click at [1211, 384] on div "**********" at bounding box center [784, 180] width 1568 height 617
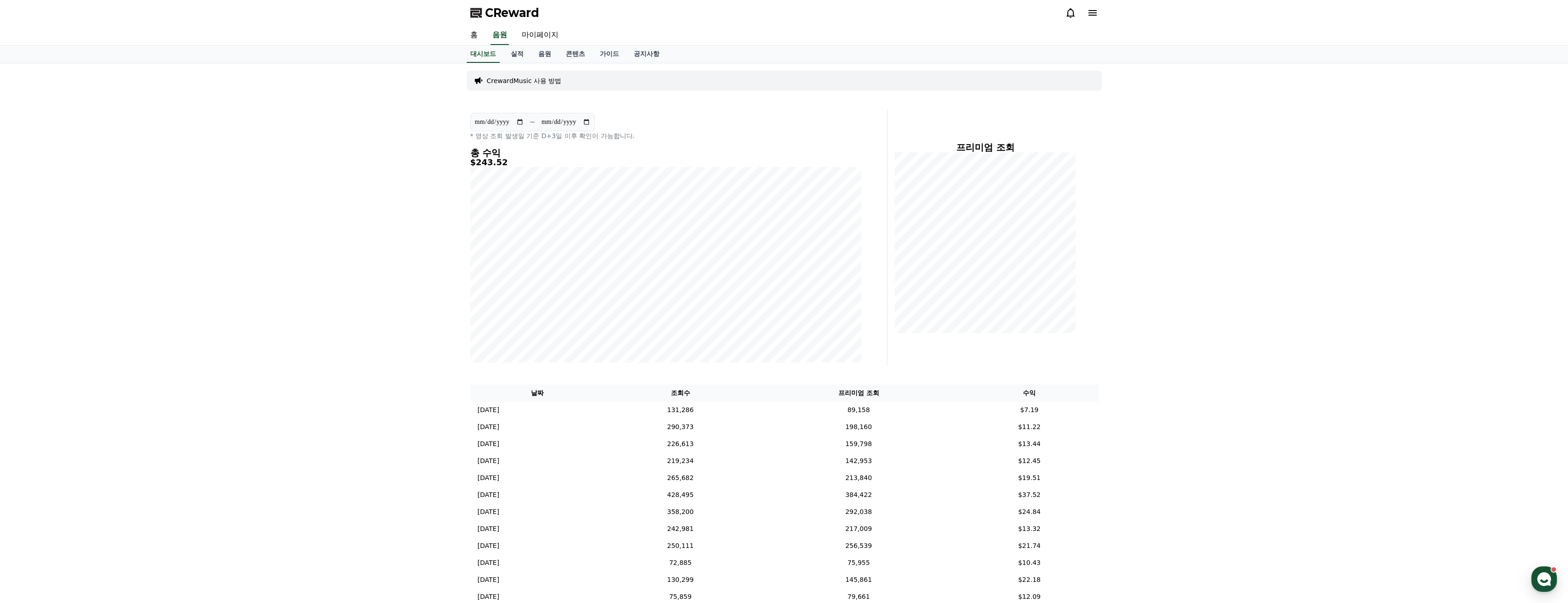
click at [486, 30] on div "홈 음원 마이페이지" at bounding box center [785, 35] width 643 height 20
click at [481, 38] on link "홈" at bounding box center [474, 35] width 22 height 20
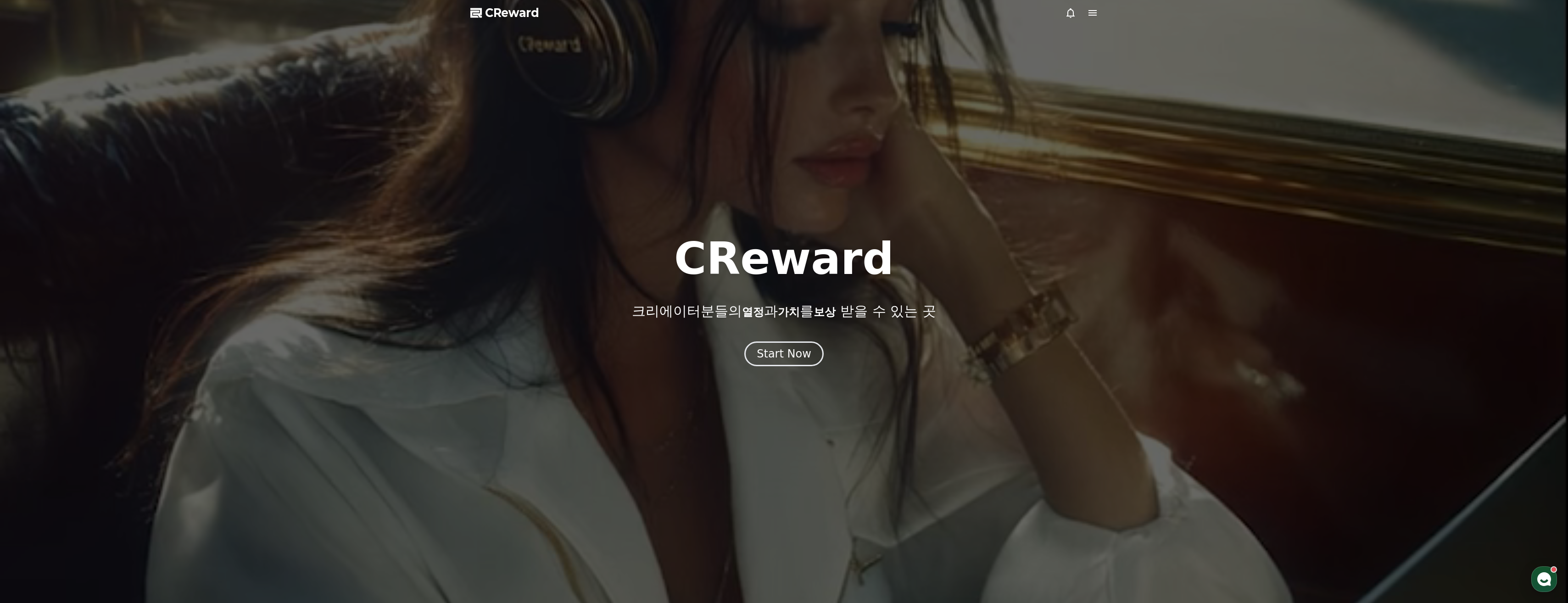
click at [424, 210] on div at bounding box center [784, 301] width 1568 height 603
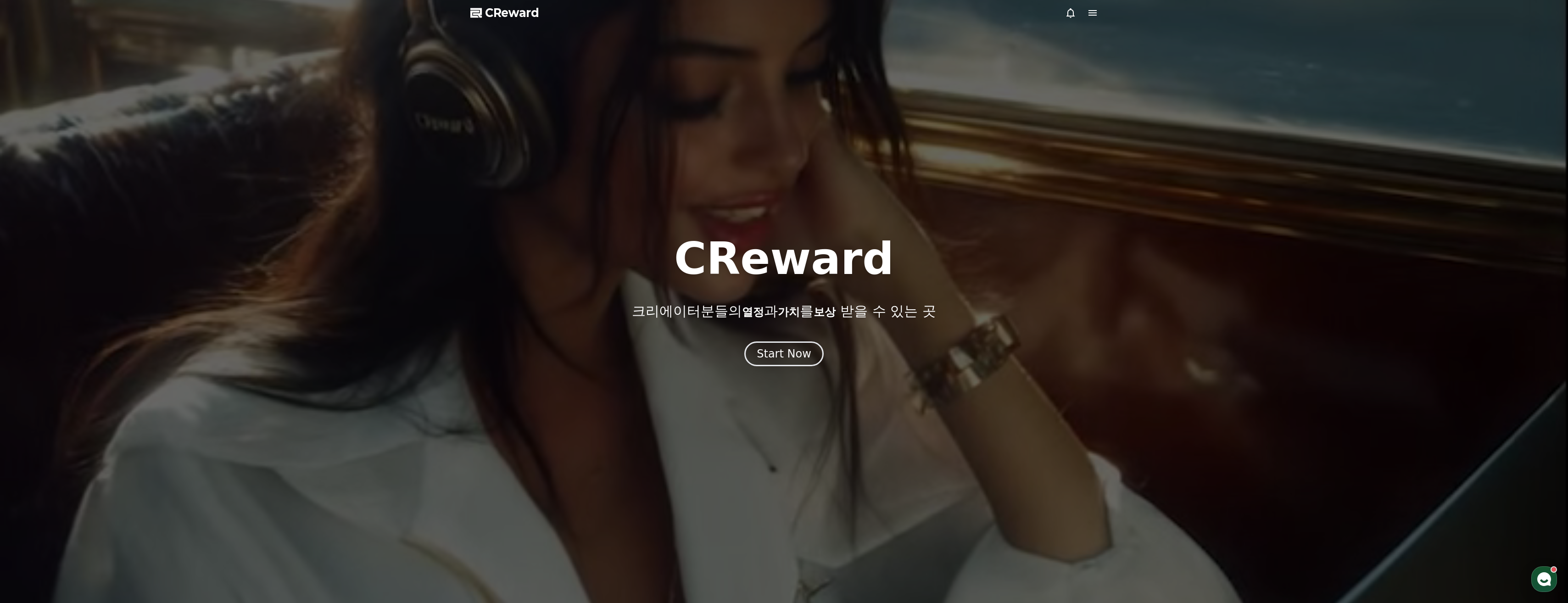
drag, startPoint x: 500, startPoint y: 26, endPoint x: 509, endPoint y: 16, distance: 13.5
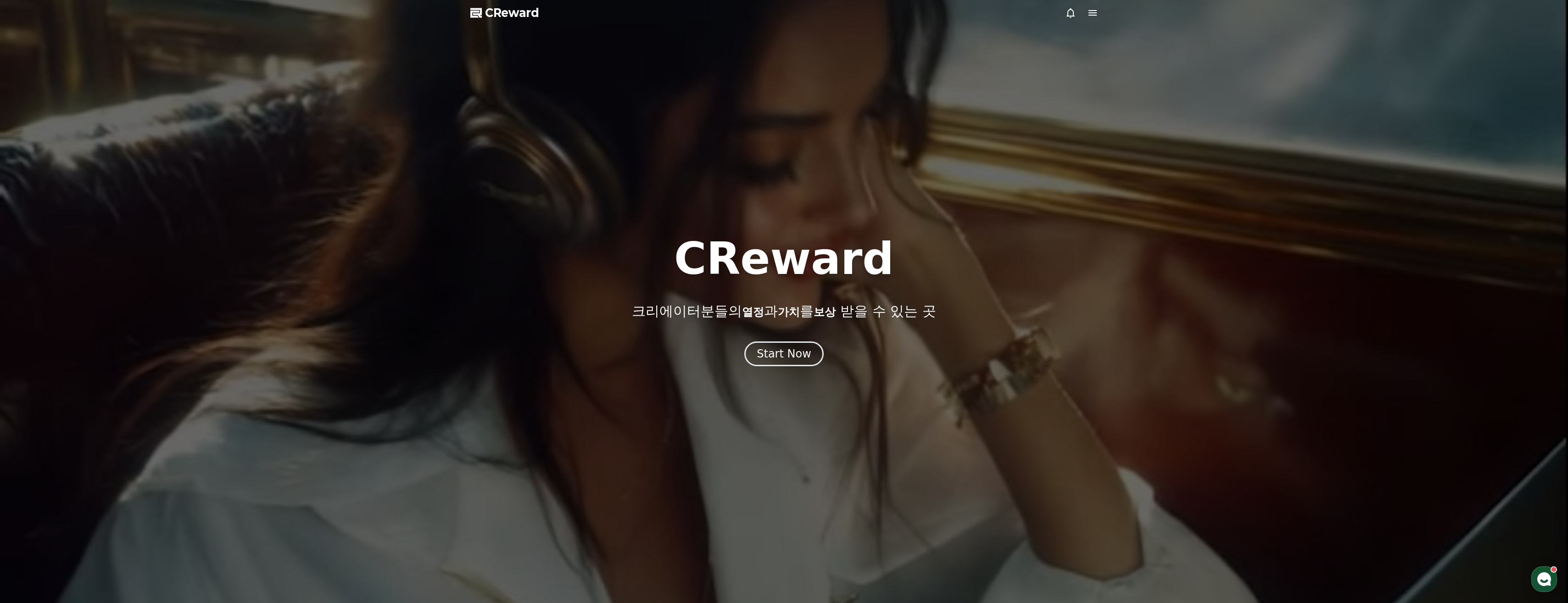
click at [500, 25] on div at bounding box center [784, 301] width 1568 height 603
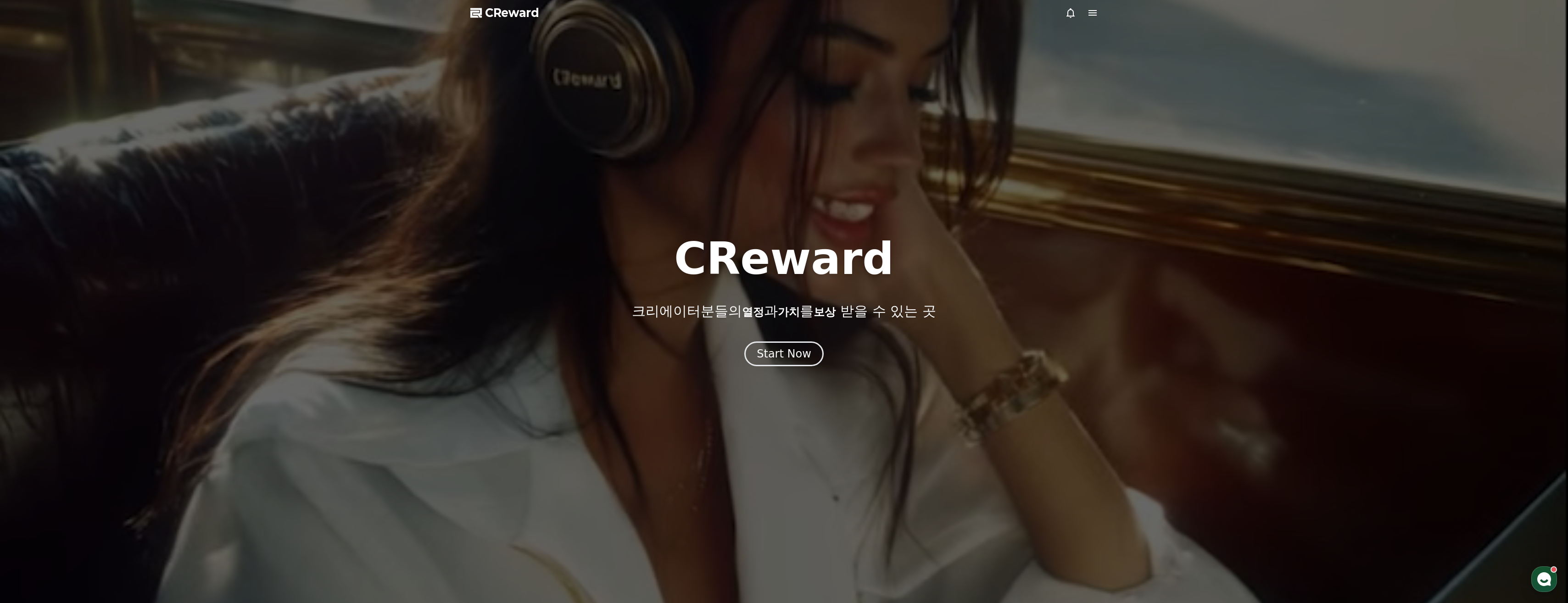
click at [509, 15] on span "CReward" at bounding box center [512, 13] width 54 height 15
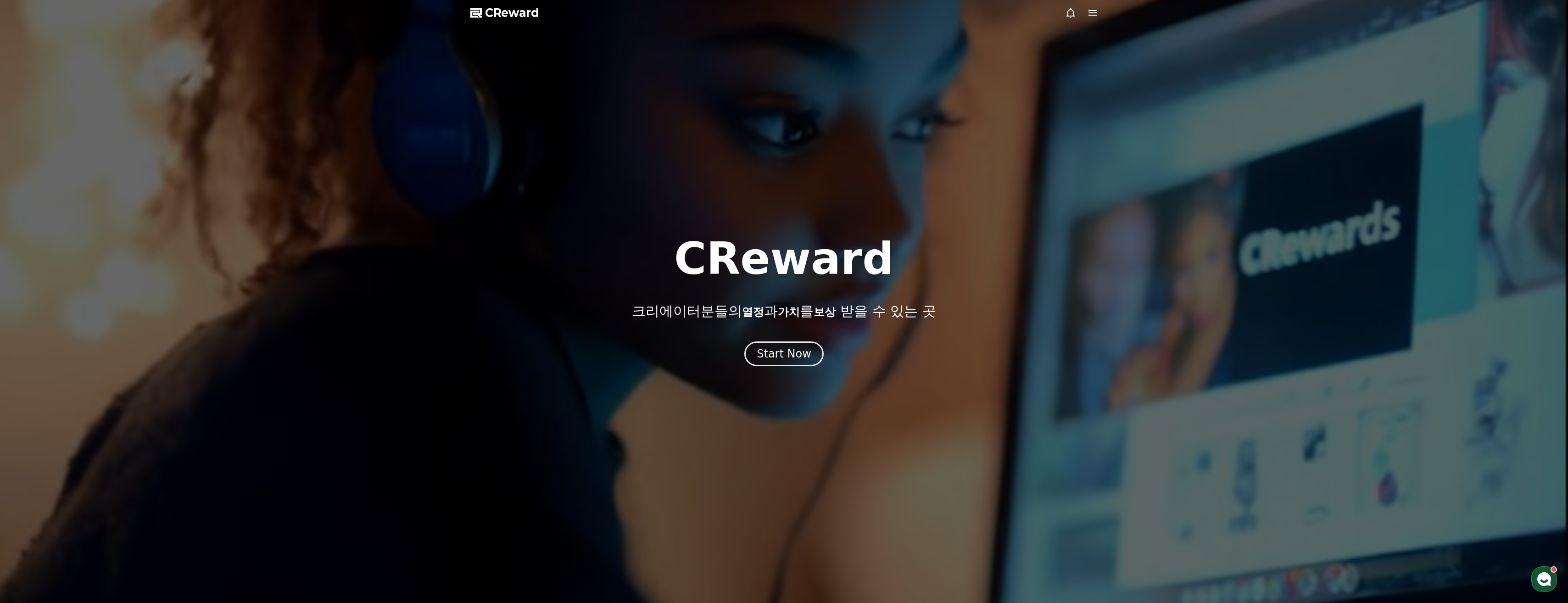
click at [511, 0] on div at bounding box center [784, 301] width 1568 height 603
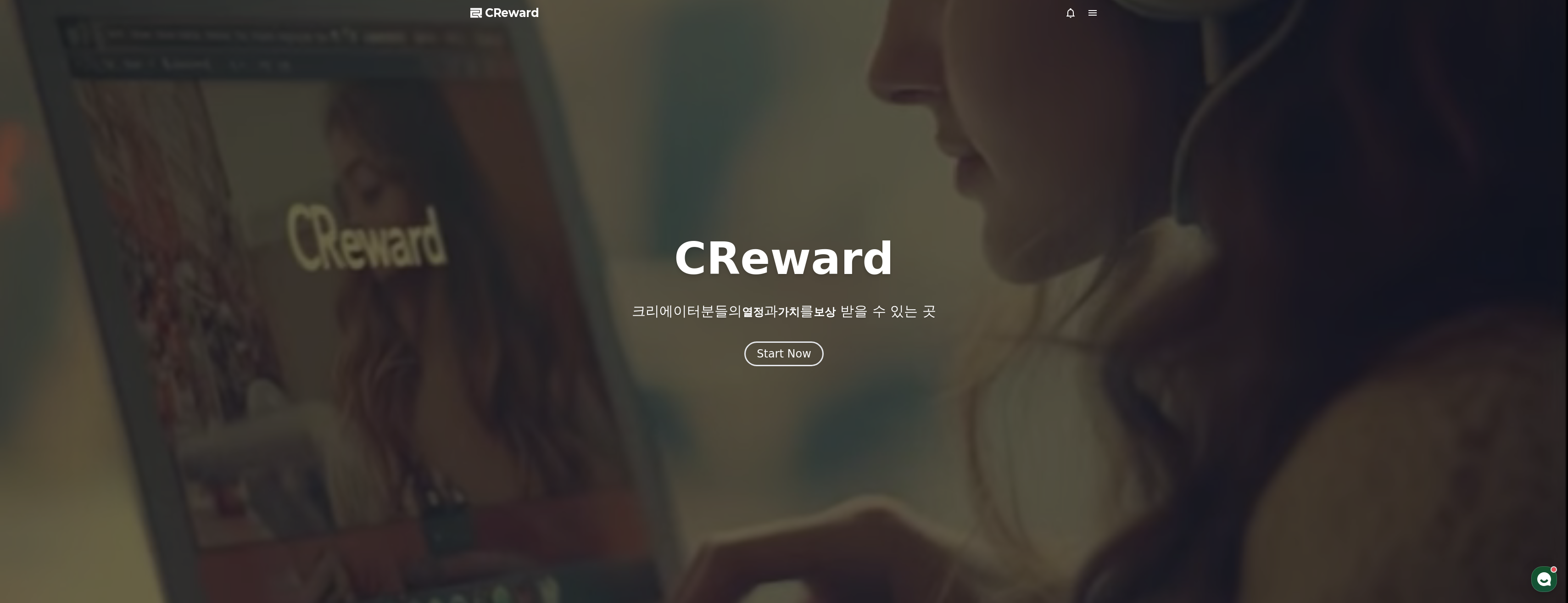
click at [524, 3] on div at bounding box center [784, 301] width 1568 height 603
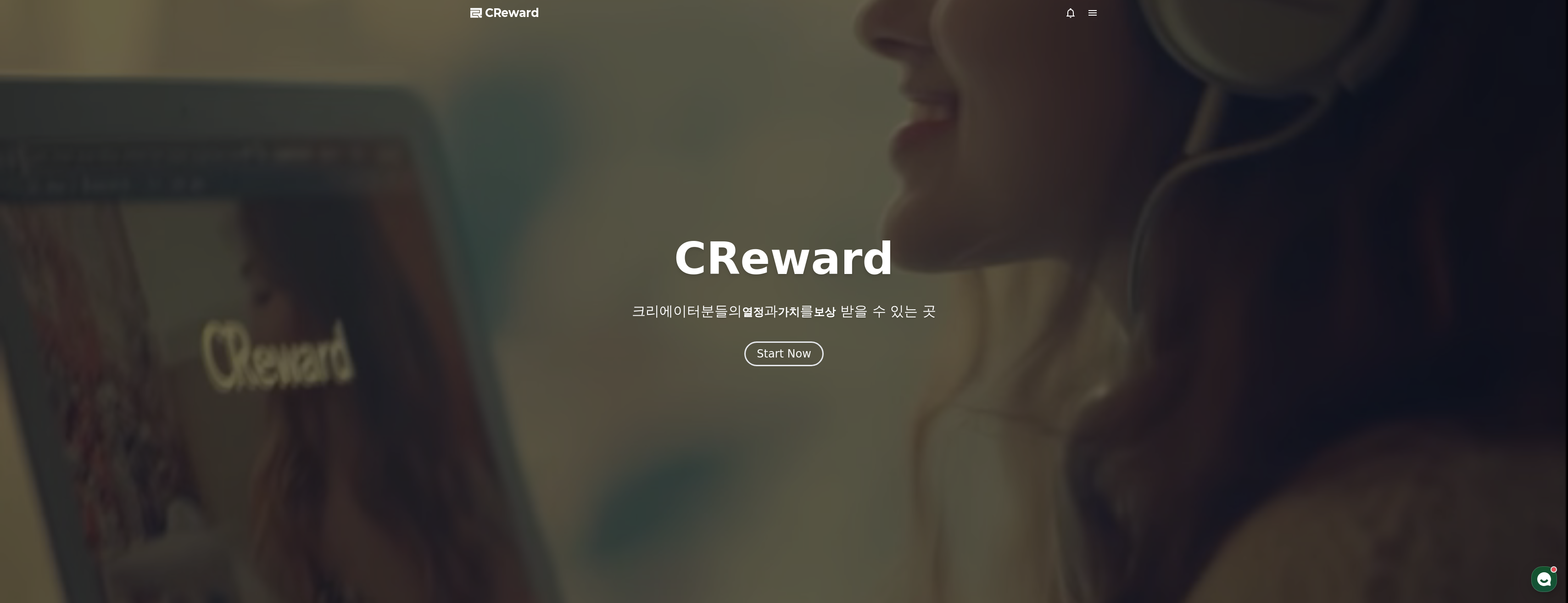
click at [521, 9] on span "CReward" at bounding box center [512, 13] width 54 height 15
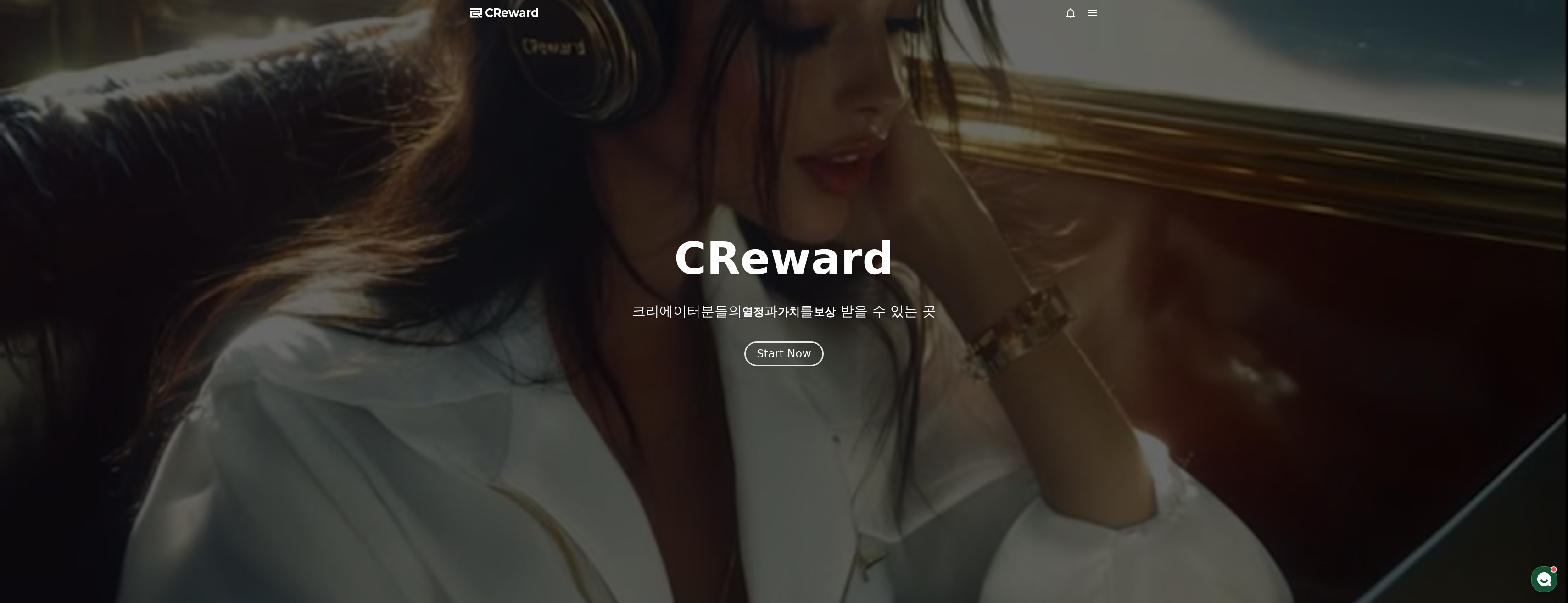
click at [524, 14] on span "CReward" at bounding box center [512, 13] width 54 height 15
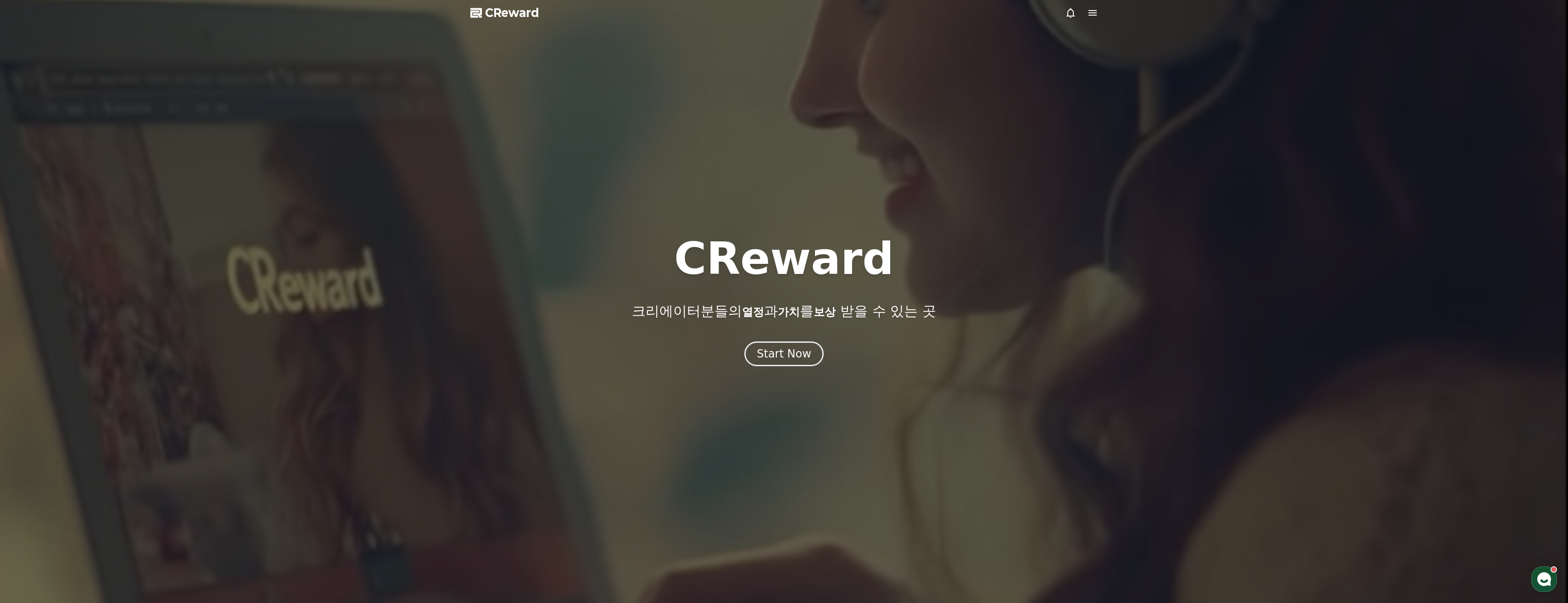
click at [1091, 14] on icon at bounding box center [1093, 13] width 11 height 11
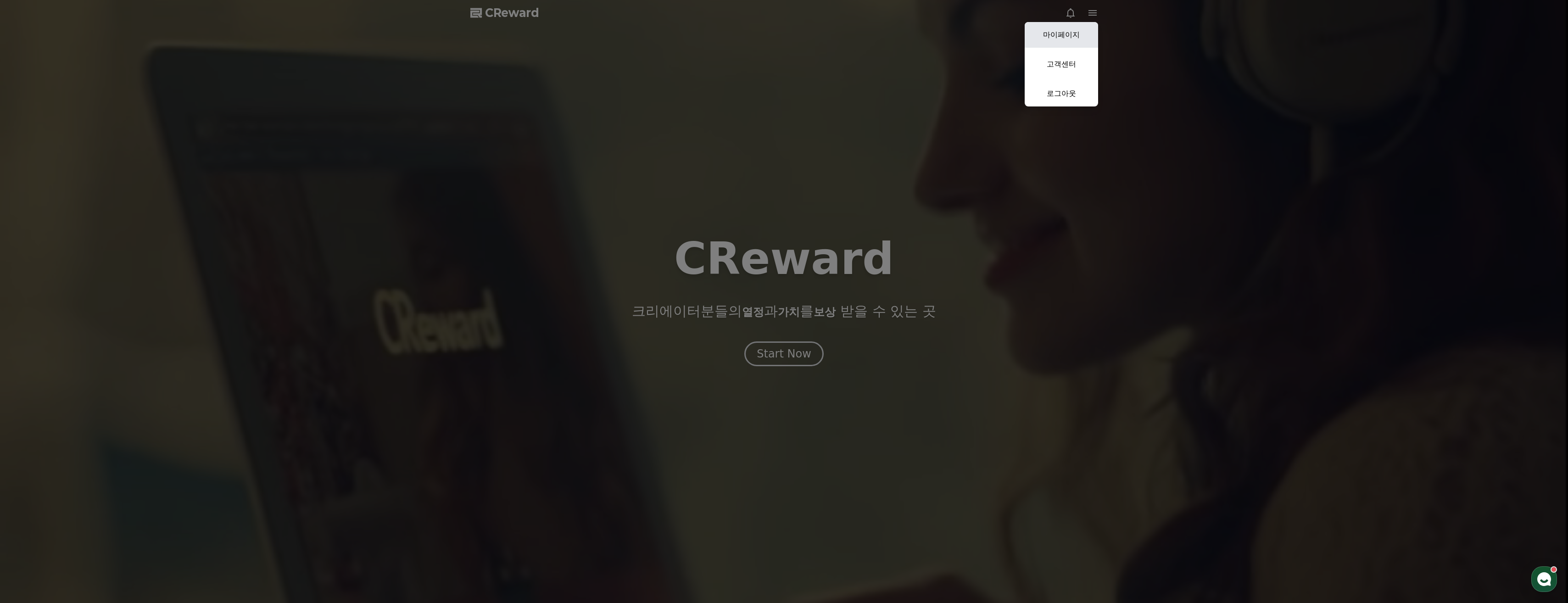
click at [1038, 28] on link "마이페이지" at bounding box center [1062, 35] width 74 height 26
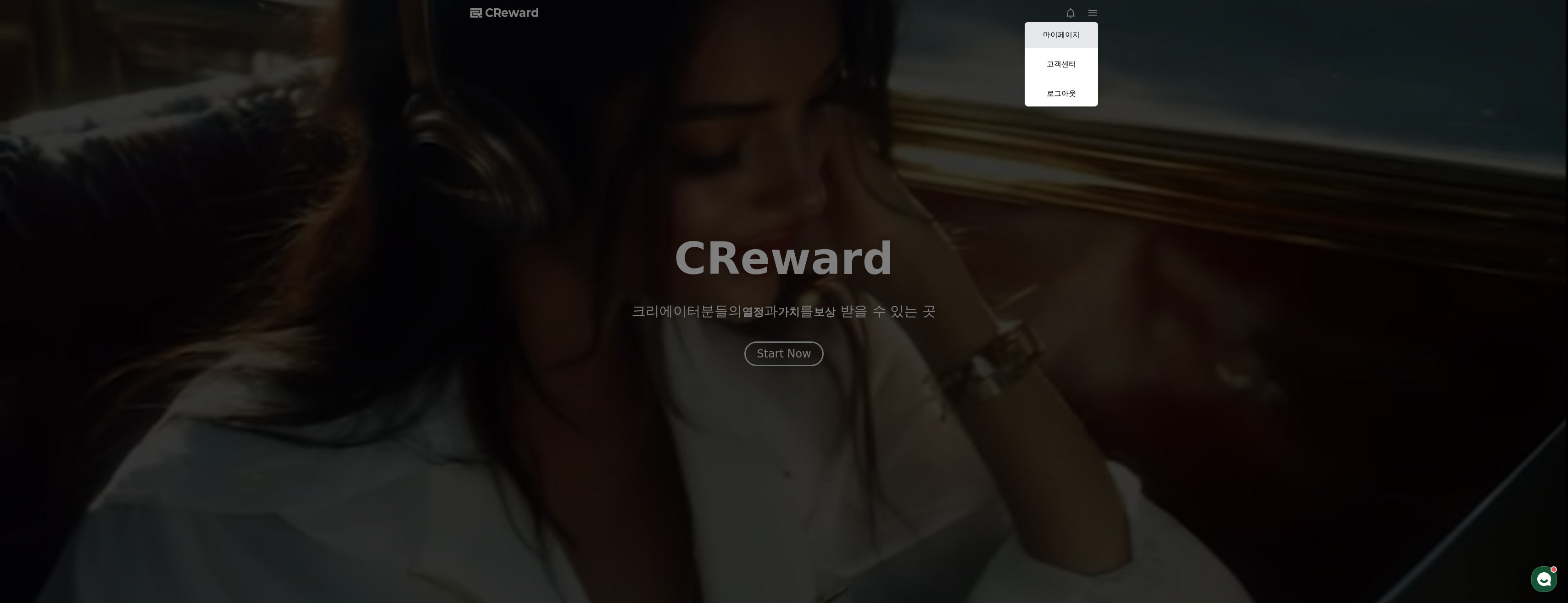
select select "**********"
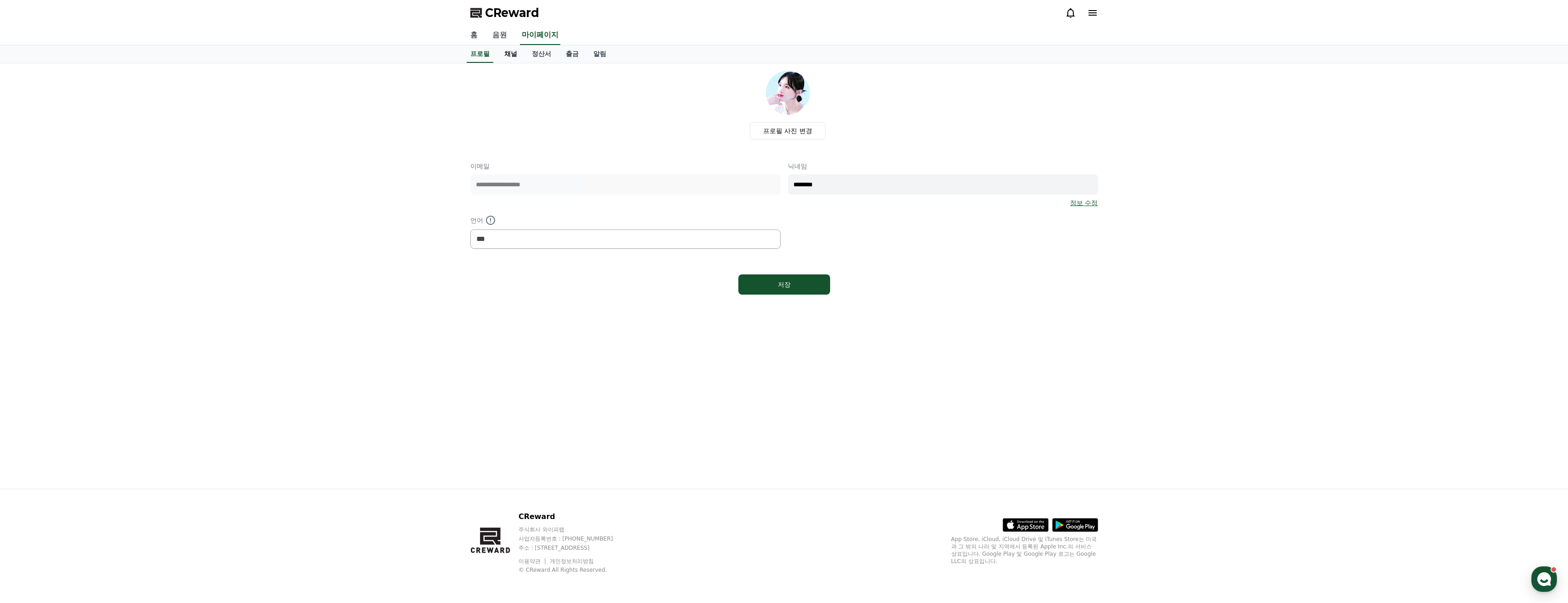
click at [511, 49] on link "채널" at bounding box center [511, 54] width 28 height 18
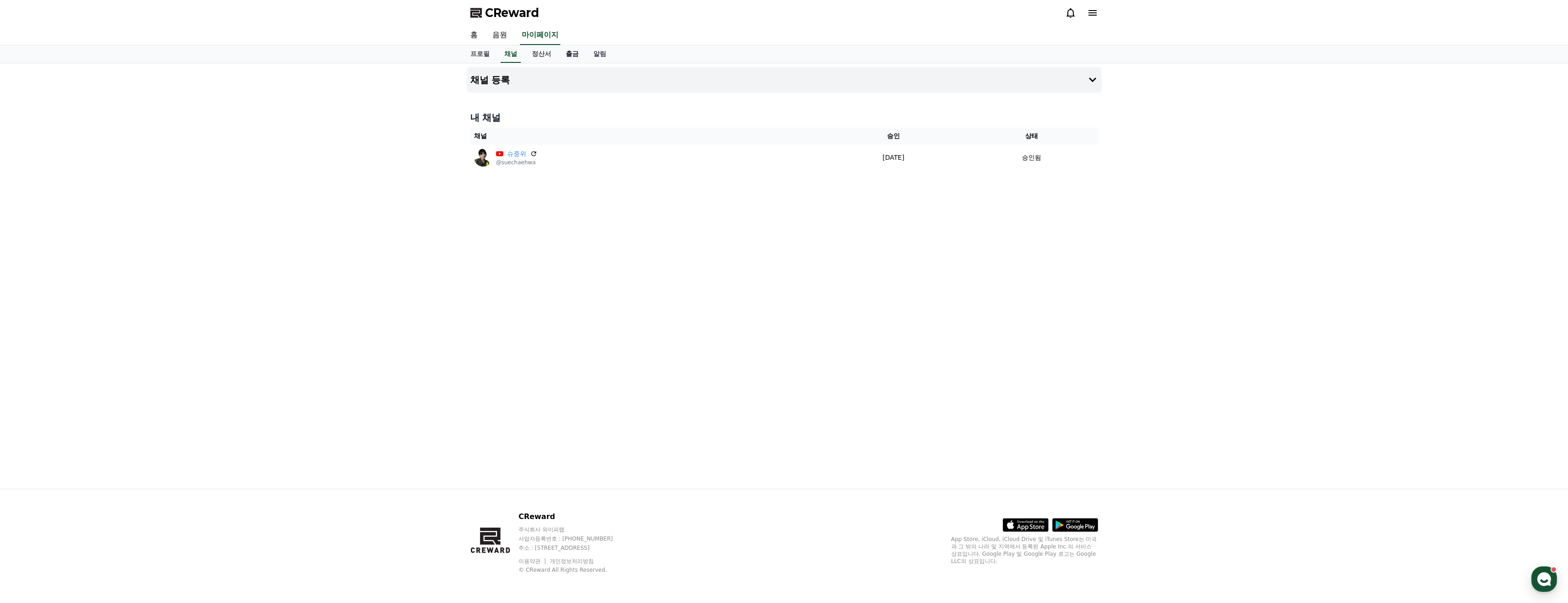
click at [574, 59] on link "출금" at bounding box center [572, 54] width 28 height 18
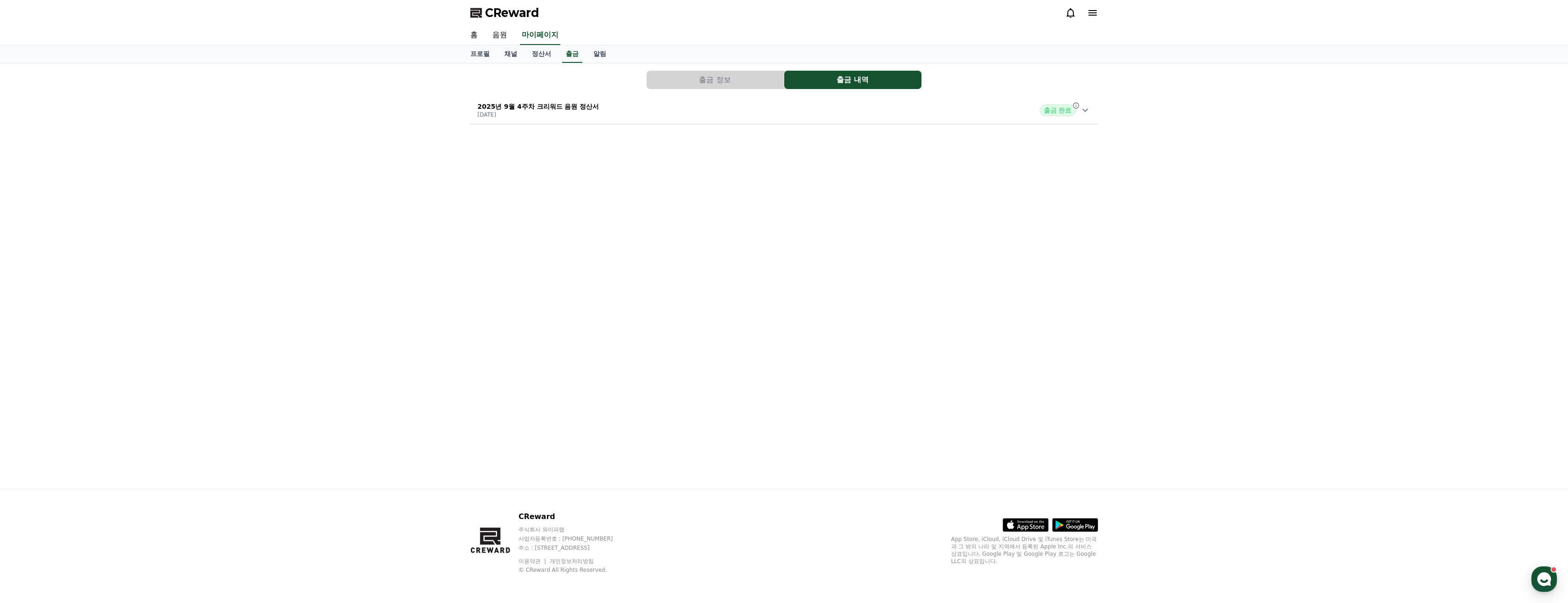
click at [616, 62] on div "프로필 채널 정산서 출금 알림" at bounding box center [785, 54] width 643 height 18
click at [612, 60] on link "알림" at bounding box center [600, 54] width 28 height 18
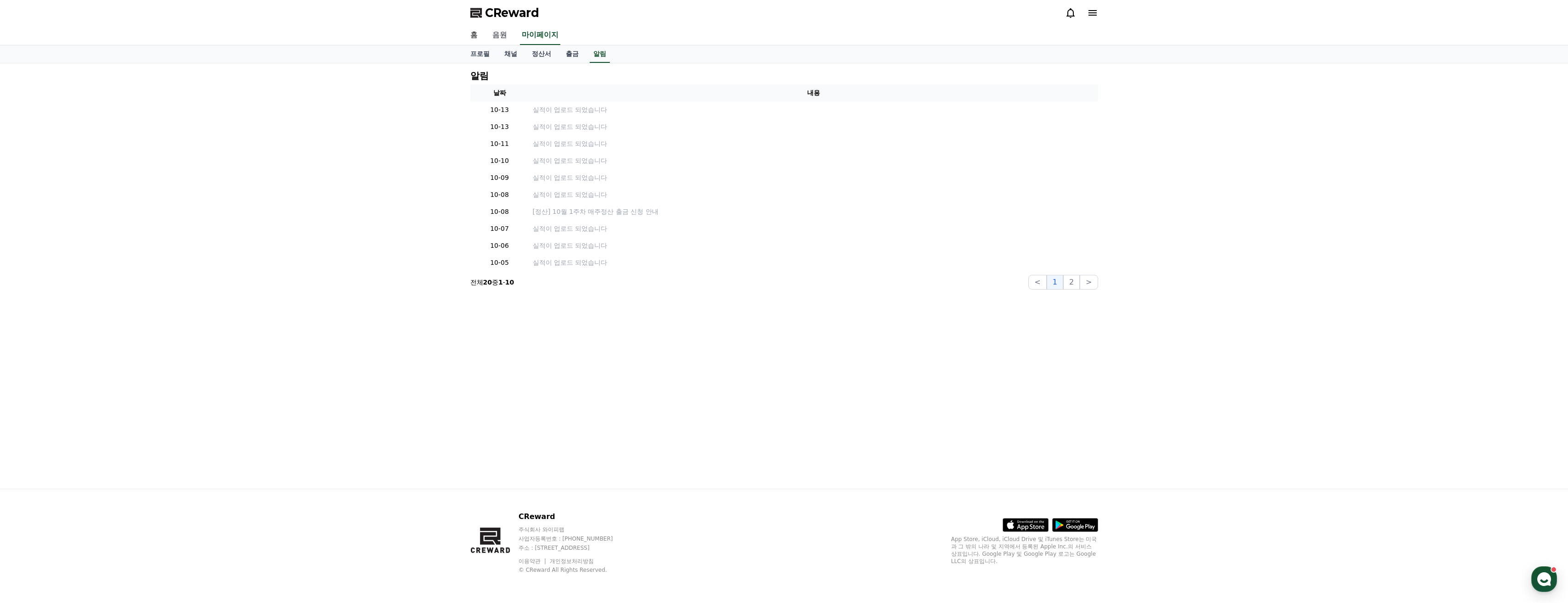
click at [509, 38] on link "음원" at bounding box center [499, 35] width 29 height 20
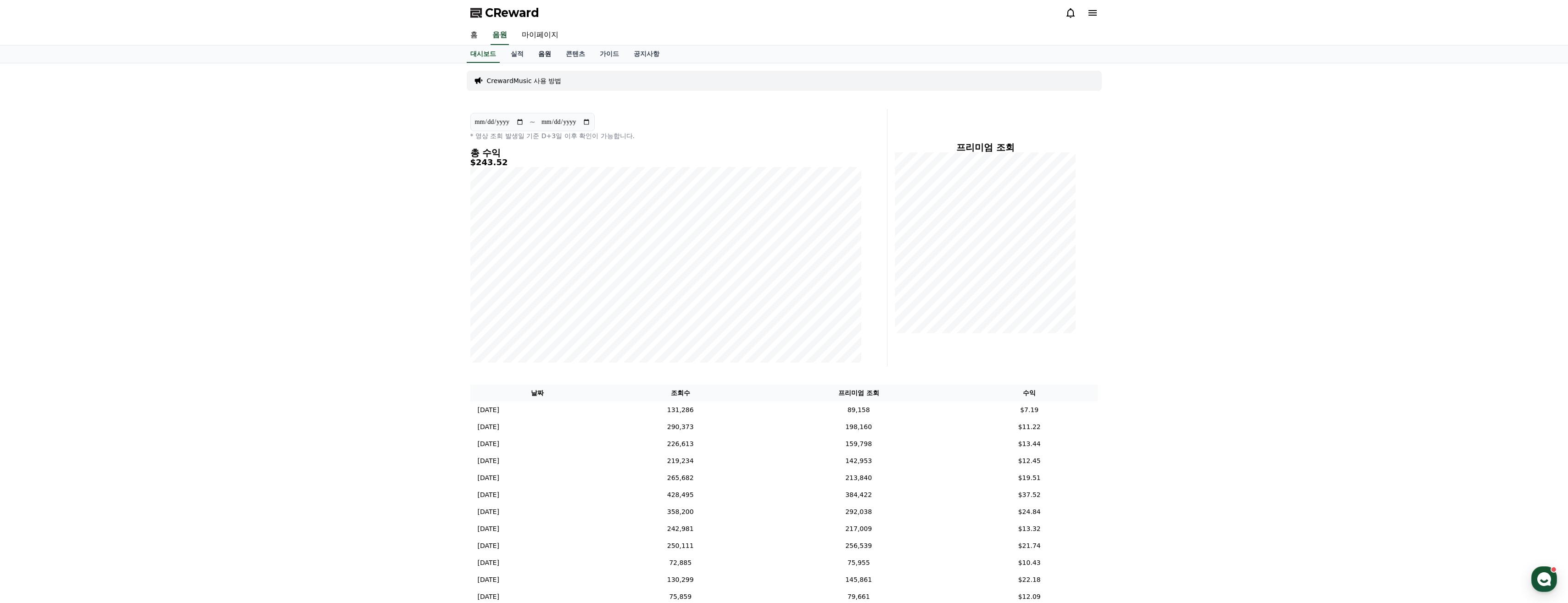
click at [544, 58] on link "음원" at bounding box center [544, 54] width 28 height 18
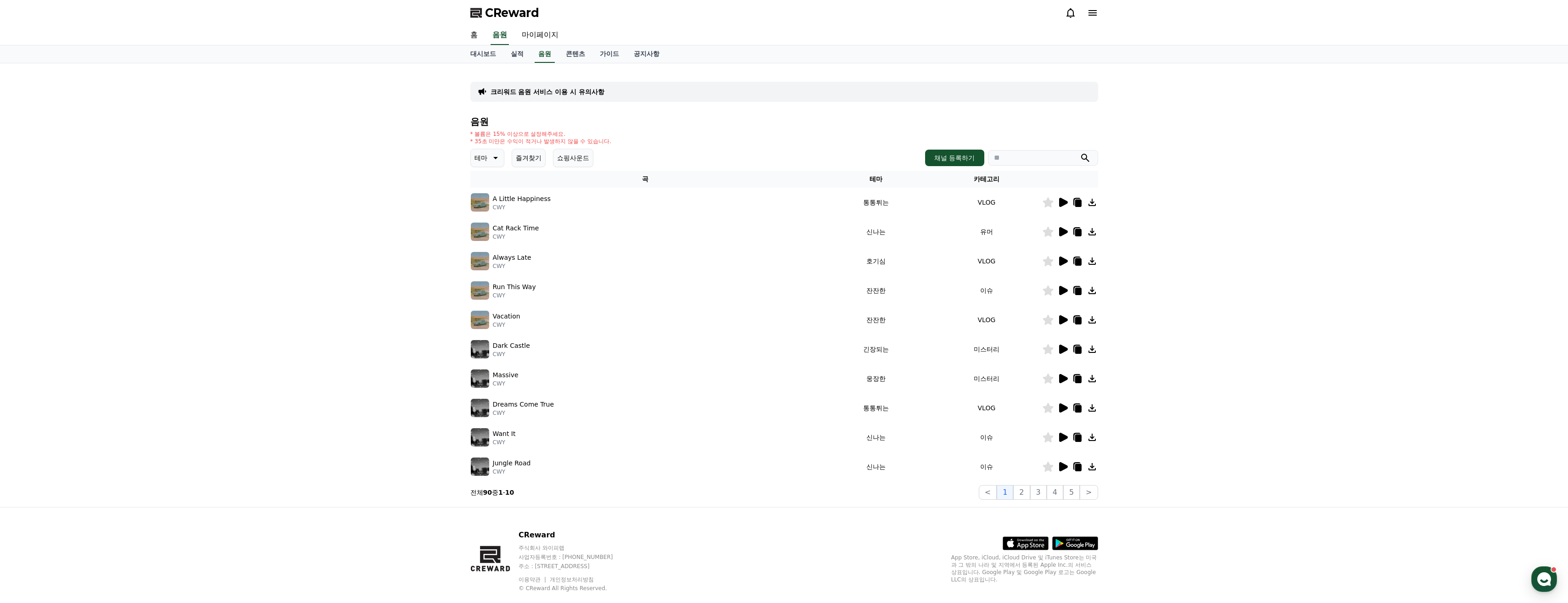
click at [488, 158] on button "테마" at bounding box center [488, 157] width 34 height 18
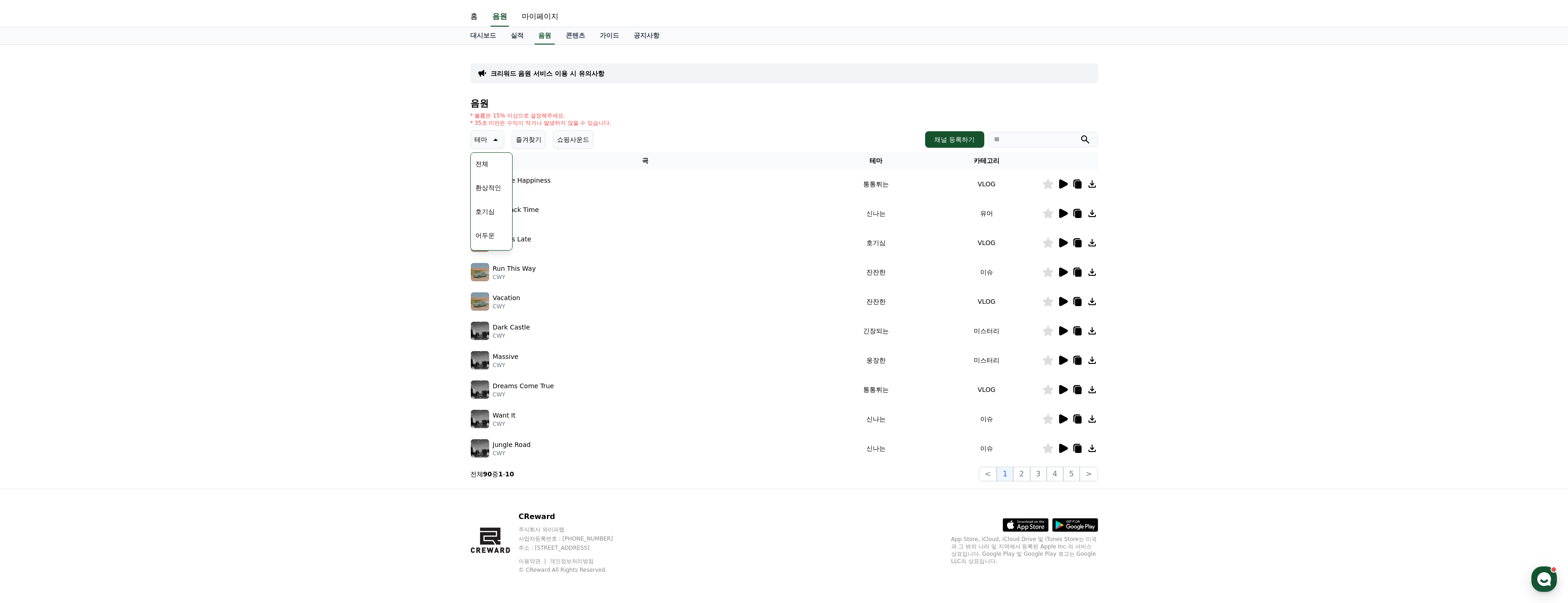
scroll to position [95, 0]
click at [485, 227] on button "반전" at bounding box center [482, 236] width 20 height 20
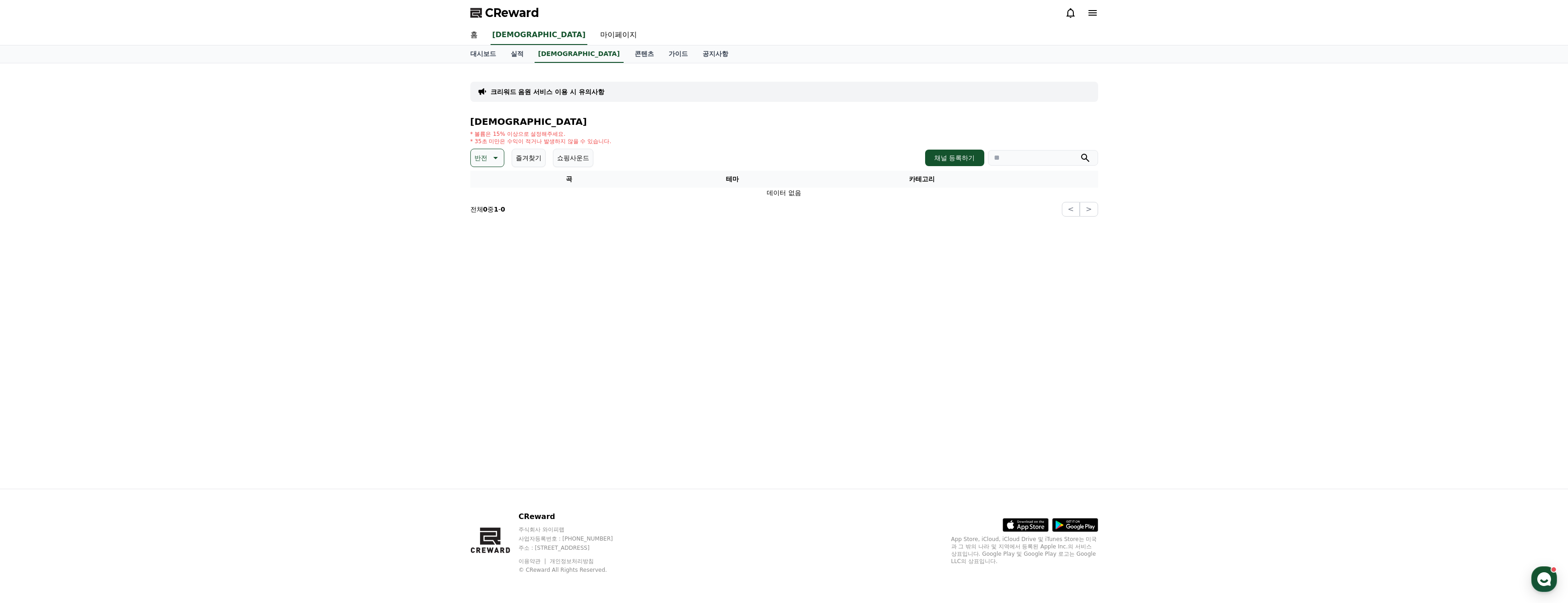
click at [500, 155] on button "반전" at bounding box center [488, 157] width 34 height 18
click at [488, 186] on button "전체" at bounding box center [482, 182] width 20 height 20
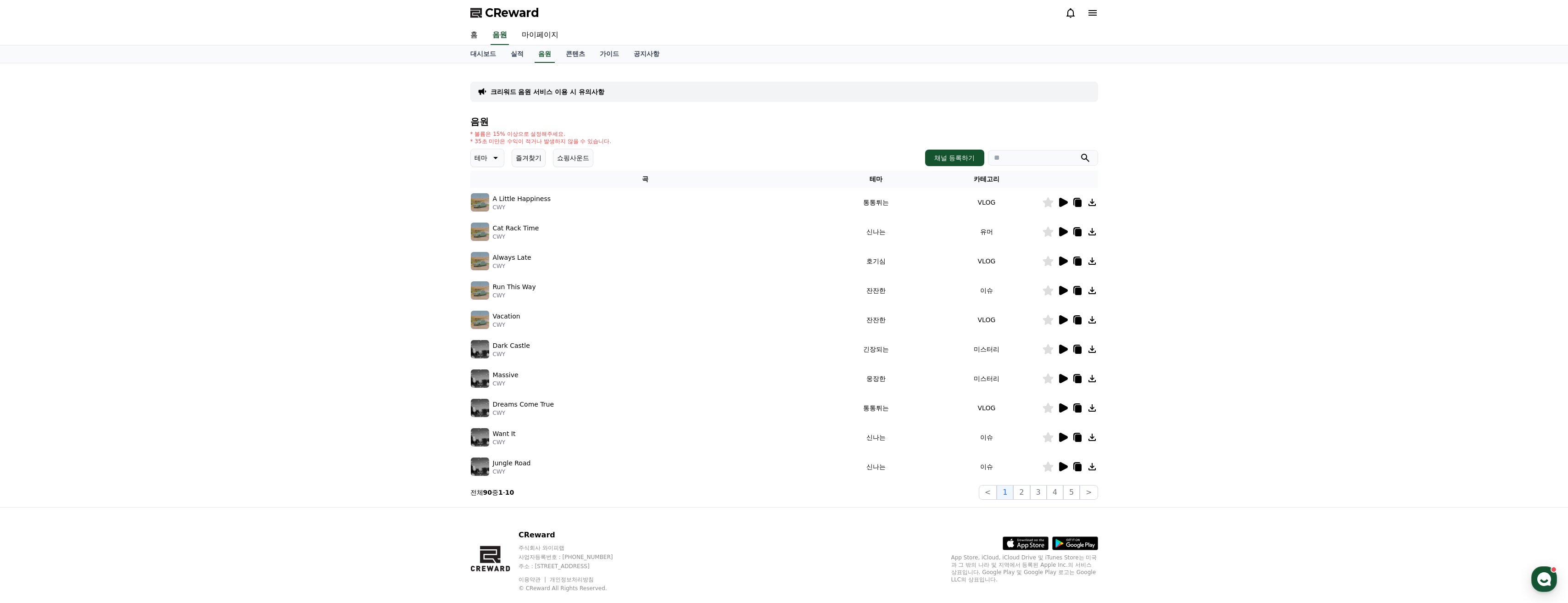
click at [564, 170] on div "음원 * 볼륨은 15% 이상으로 설정해주세요. * 35초 미만은 수익이 적거나 발생하지 않을 수 있습니다. 테마 즐겨찾기 쇼핑사운드 채널 등록…" at bounding box center [785, 309] width 628 height 384
click at [567, 161] on button "쇼핑사운드" at bounding box center [573, 157] width 41 height 18
click at [488, 153] on button "테마" at bounding box center [488, 157] width 34 height 18
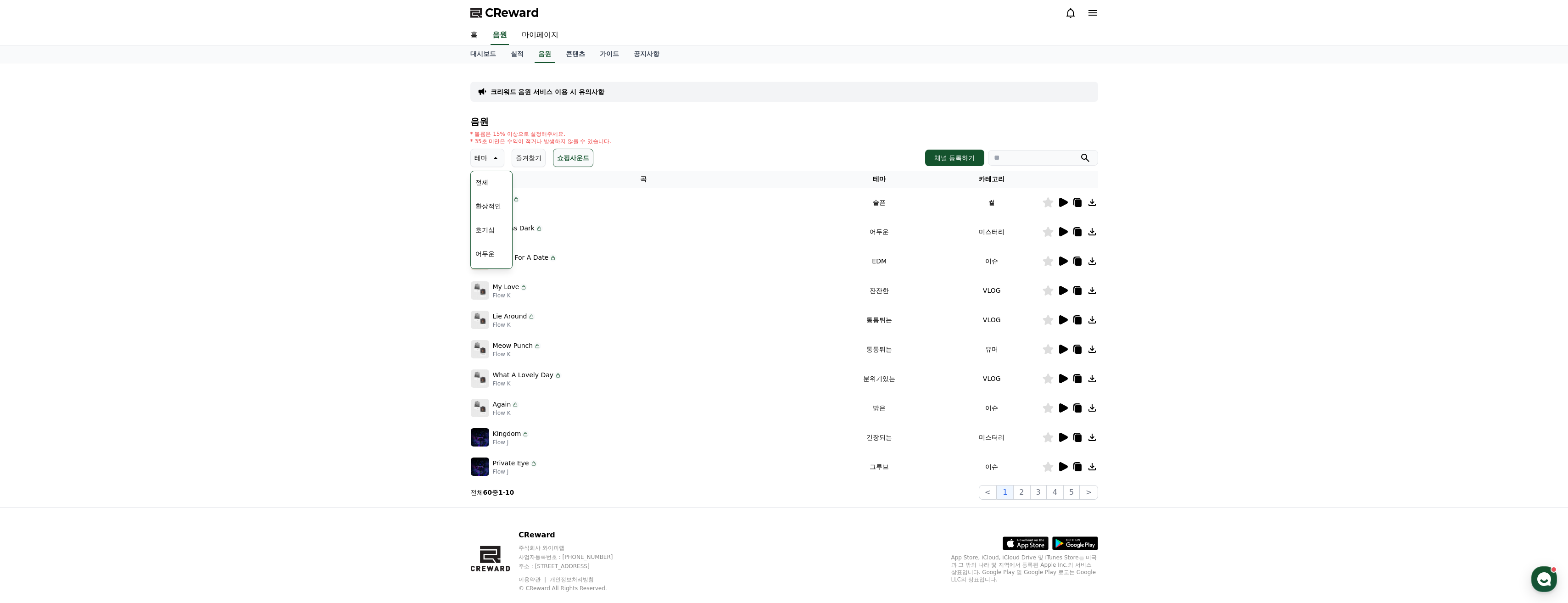
click at [483, 234] on button "호기심" at bounding box center [485, 230] width 26 height 20
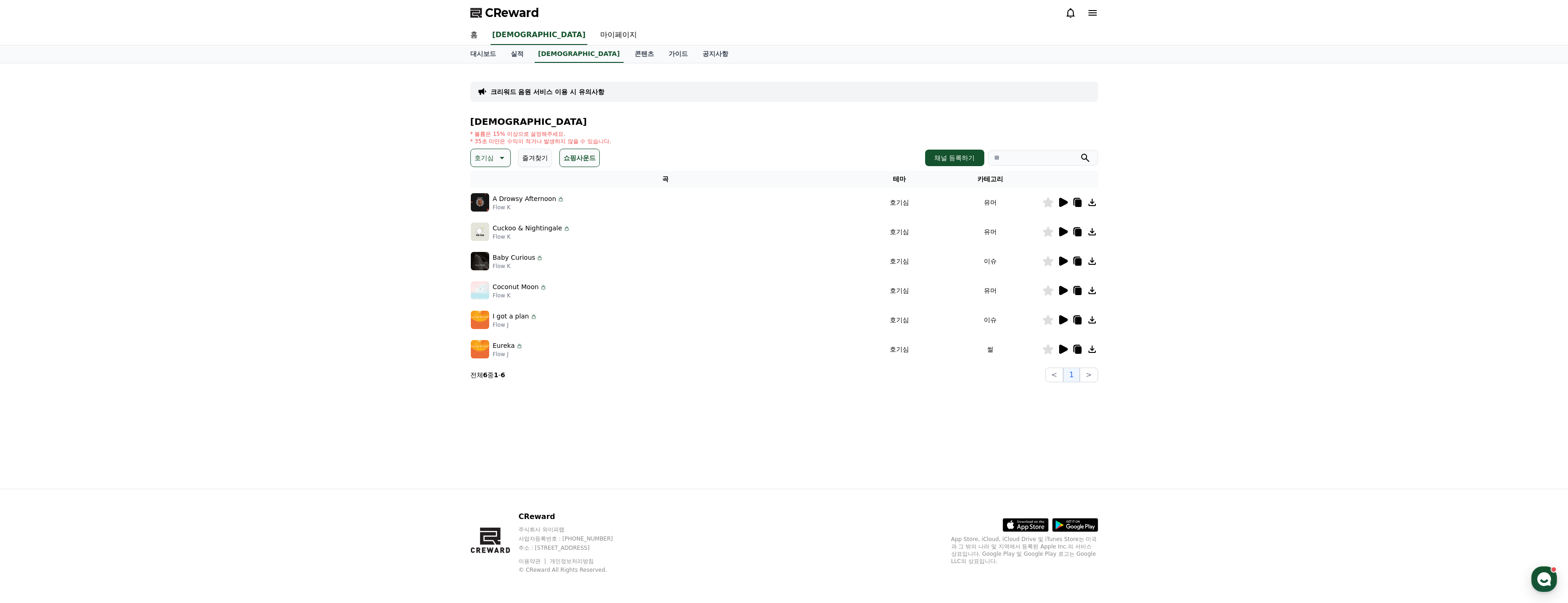
click at [1067, 203] on icon at bounding box center [1064, 203] width 9 height 9
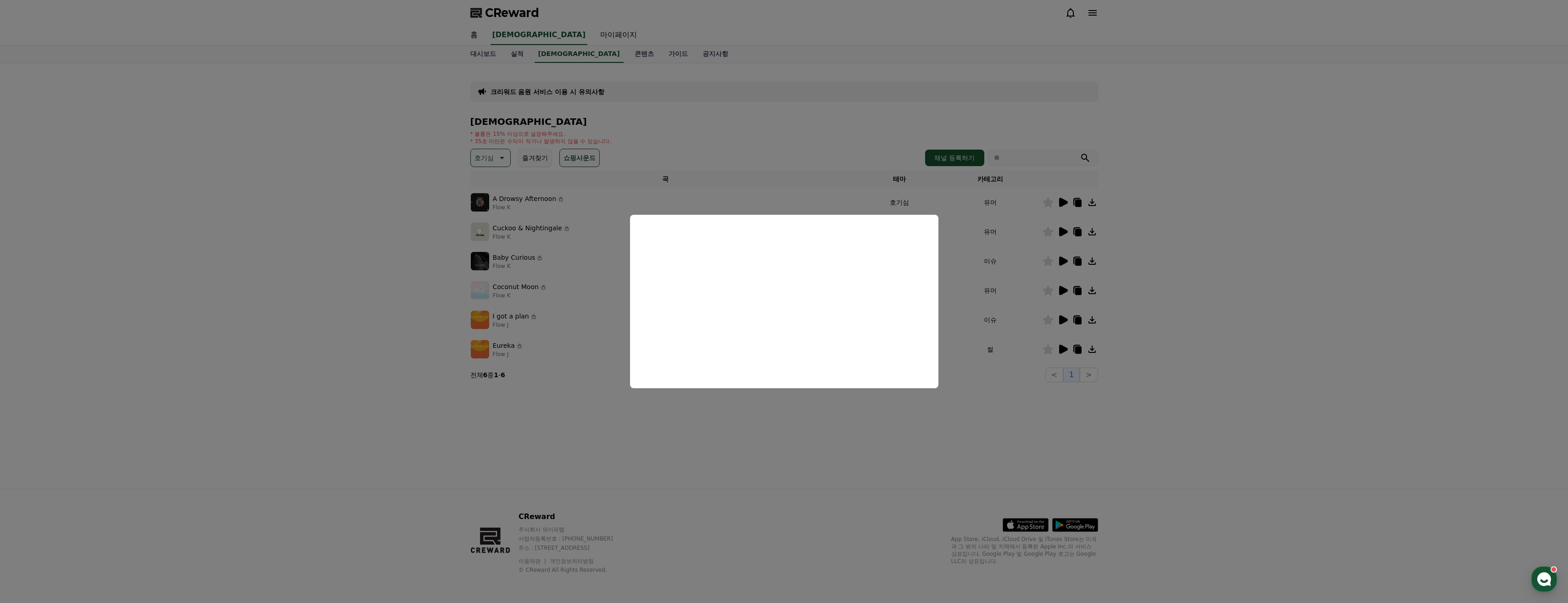
click at [729, 467] on button "close modal" at bounding box center [784, 301] width 1568 height 603
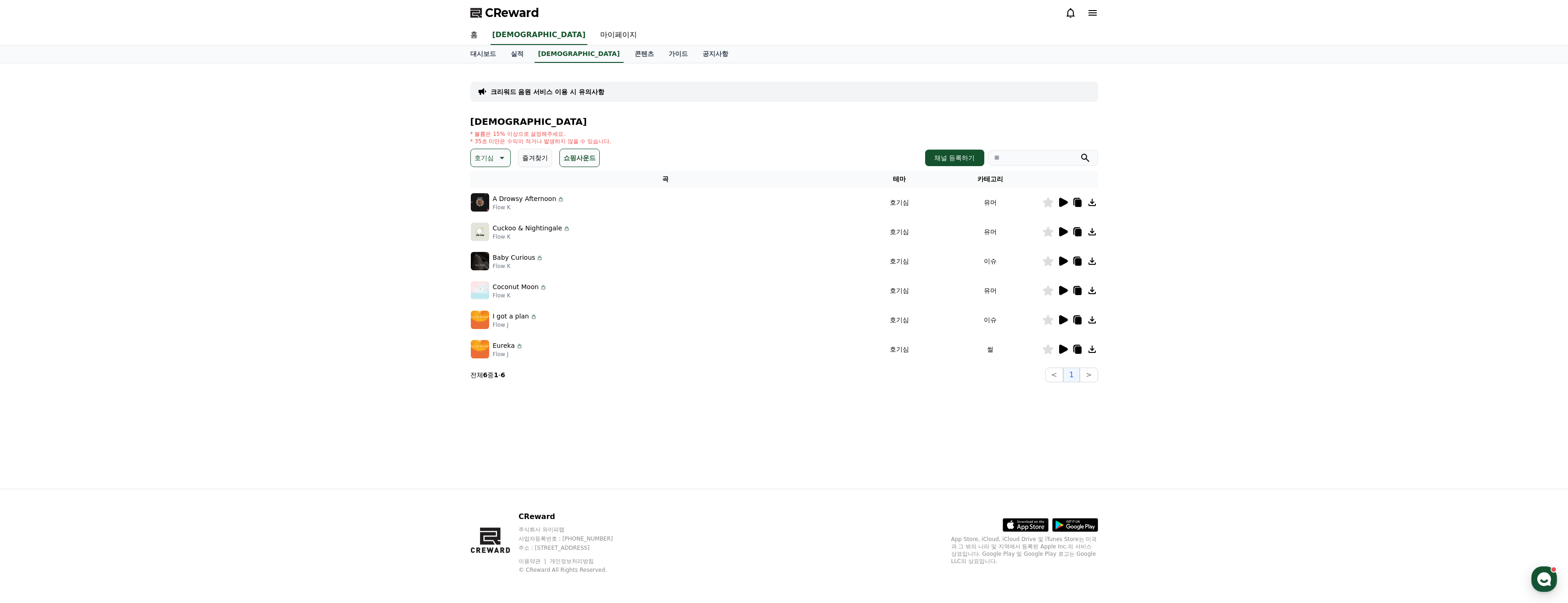
click at [457, 231] on div "크리워드 음원 서비스 이용 시 유의사항 음원 * 볼륨은 15% 이상으로 설정해주세요. * 35초 미만은 수익이 적거나 발생하지 않을 수 있습니…" at bounding box center [784, 276] width 1568 height 425
click at [483, 236] on img at bounding box center [479, 232] width 18 height 18
click at [531, 229] on p "Cuckoo & Nightingale" at bounding box center [527, 228] width 70 height 9
click at [1062, 233] on icon at bounding box center [1064, 232] width 9 height 9
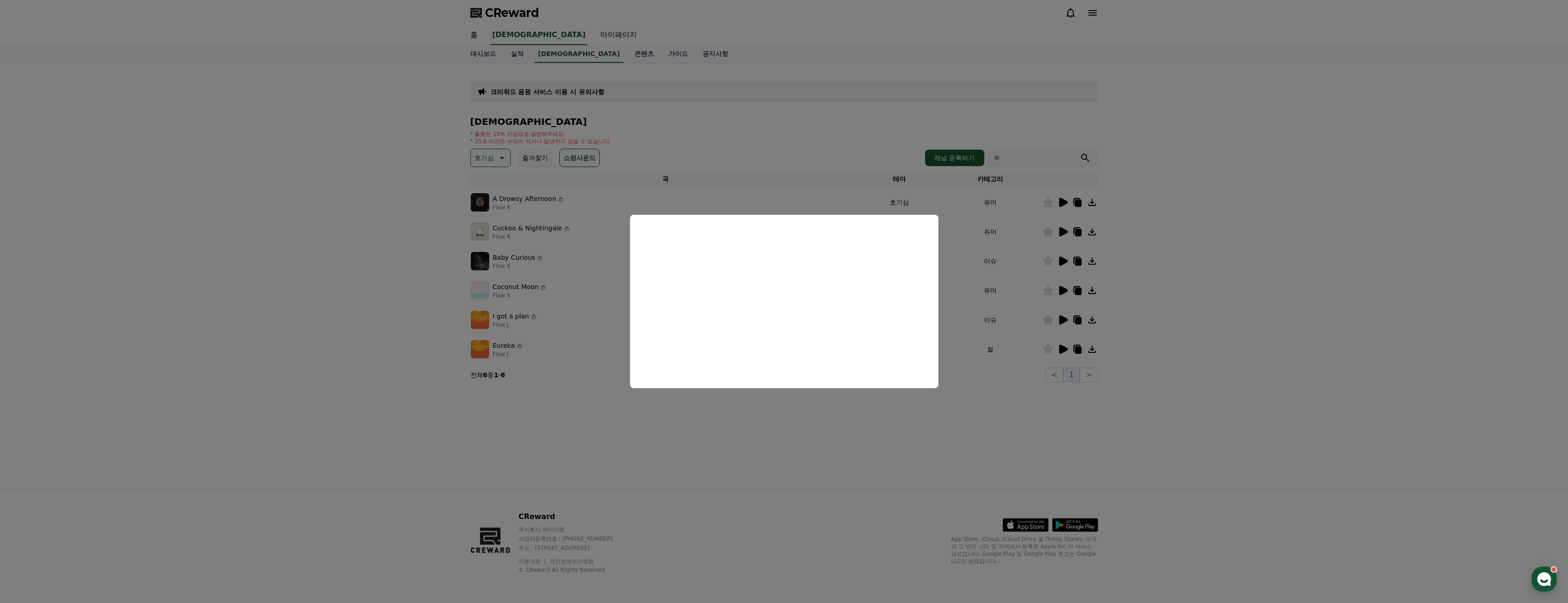
click at [521, 271] on button "close modal" at bounding box center [784, 301] width 1568 height 603
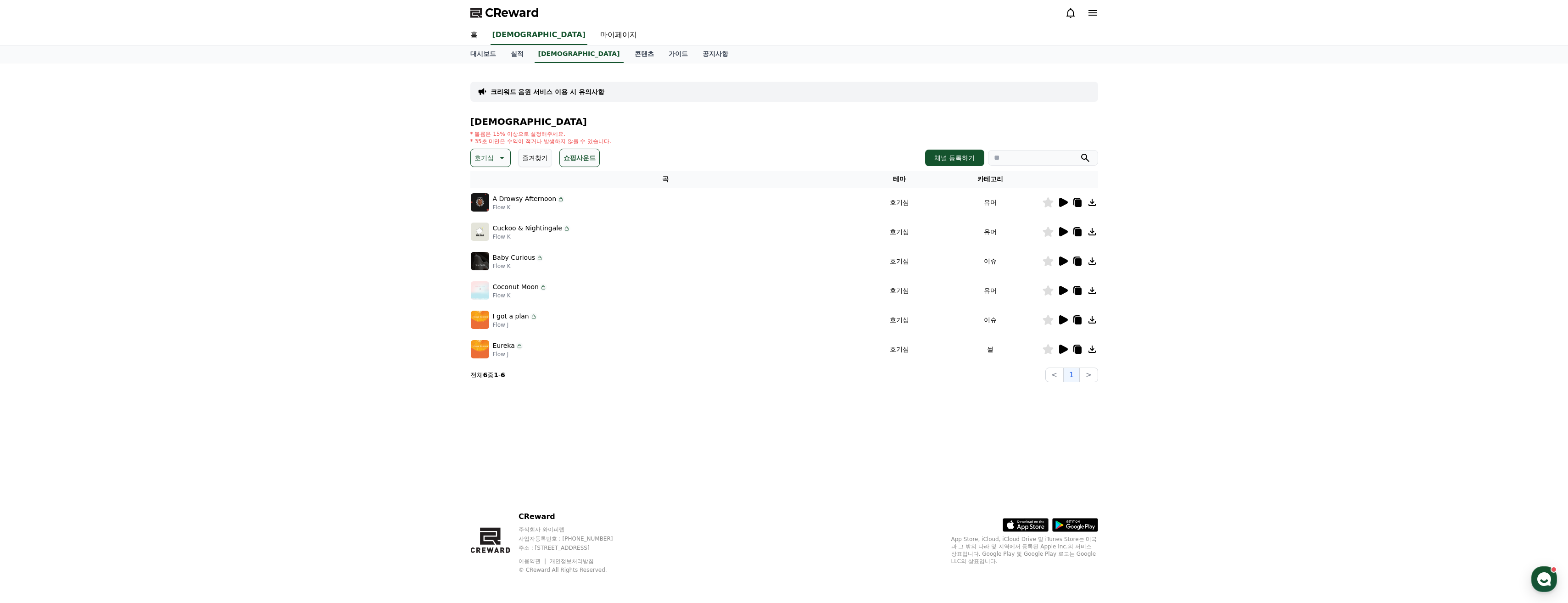
click at [1068, 259] on icon at bounding box center [1063, 261] width 11 height 11
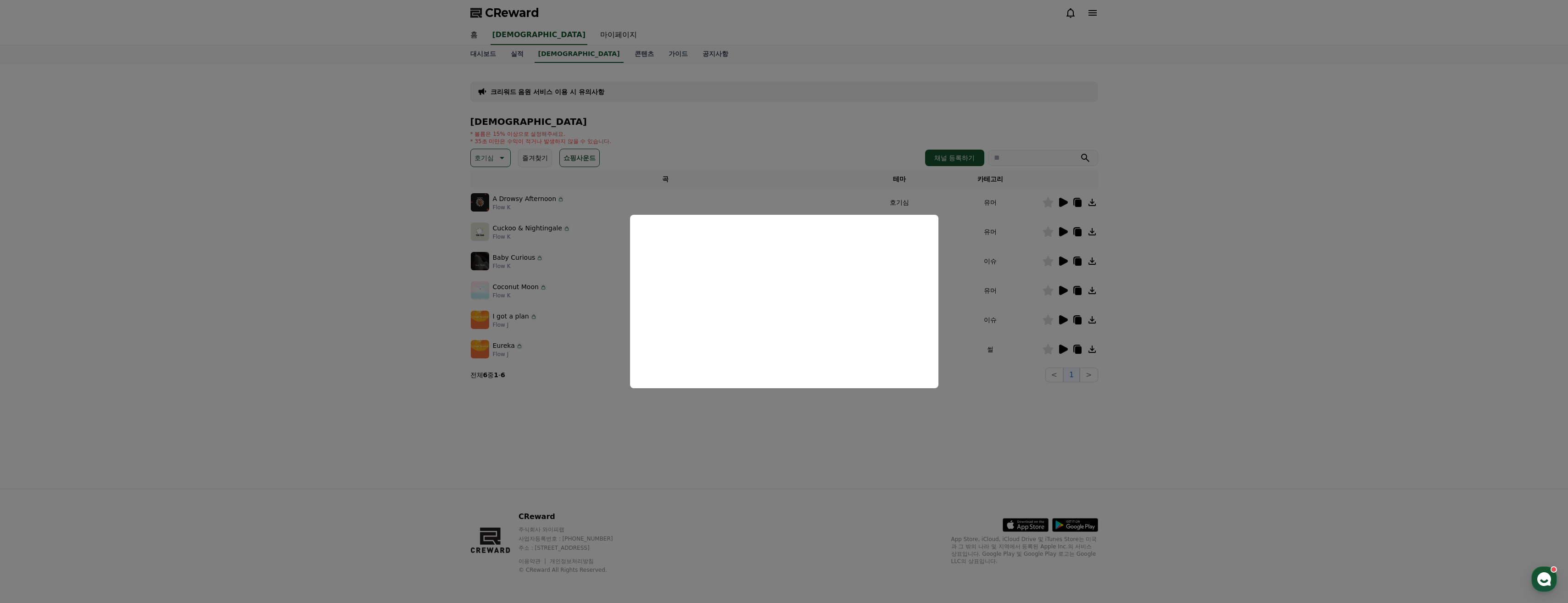
click at [726, 423] on button "close modal" at bounding box center [784, 301] width 1568 height 603
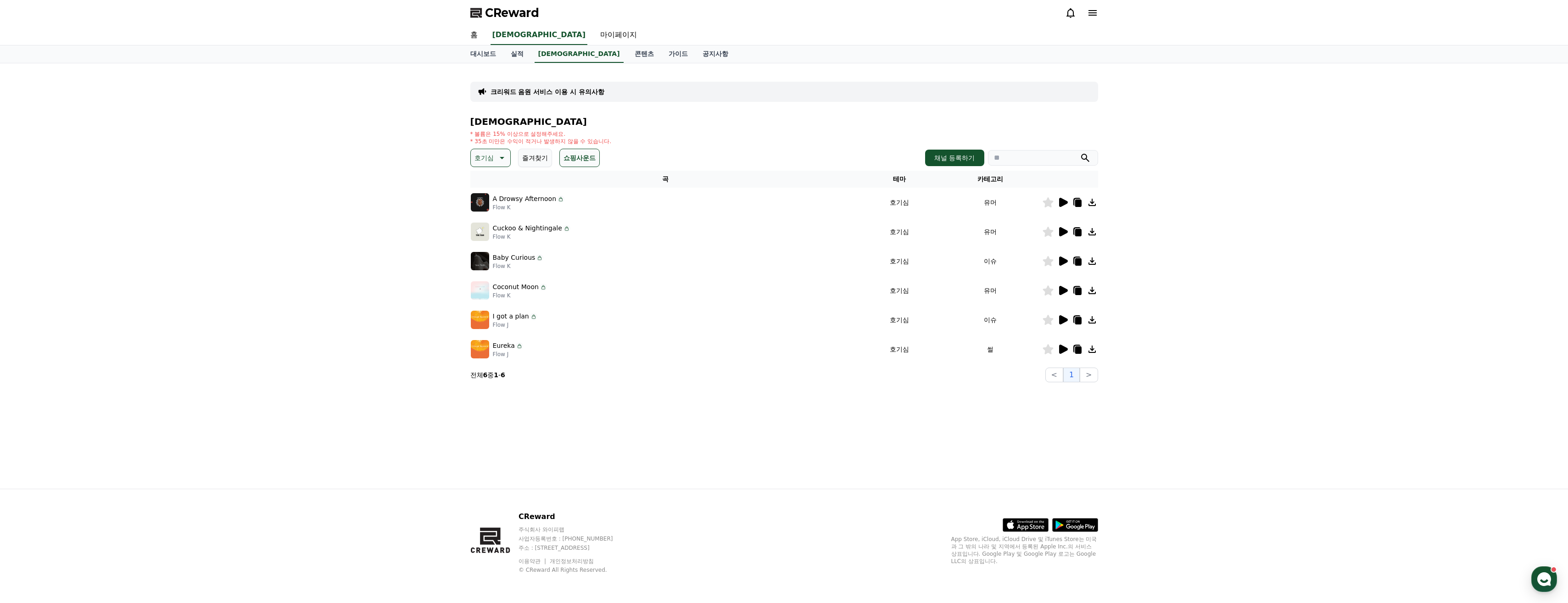
click at [513, 289] on p "Coconut Moon" at bounding box center [516, 287] width 46 height 9
click at [1057, 289] on div at bounding box center [1070, 290] width 55 height 11
click at [1062, 292] on icon at bounding box center [1064, 290] width 9 height 9
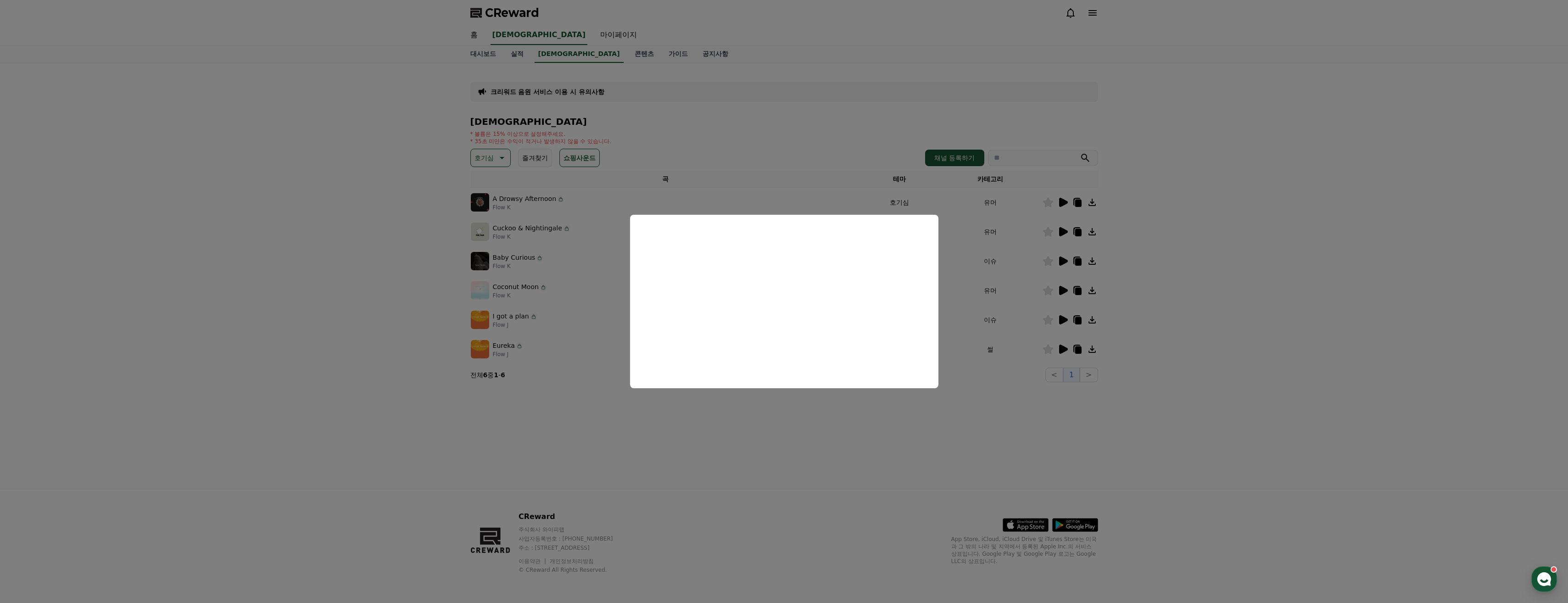
click at [596, 471] on button "close modal" at bounding box center [784, 301] width 1568 height 603
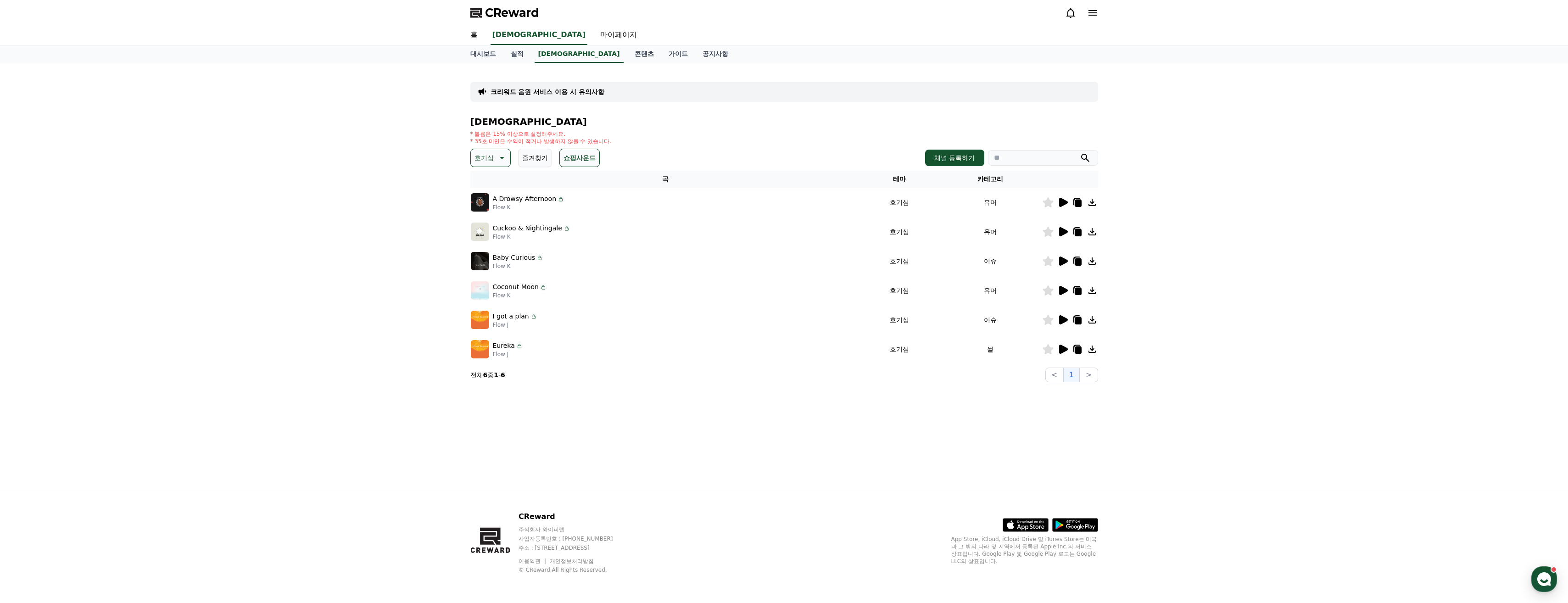
drag, startPoint x: 547, startPoint y: 302, endPoint x: 266, endPoint y: 283, distance: 281.6
click at [266, 283] on div "크리워드 음원 서비스 이용 시 유의사항 음원 * 볼륨은 15% 이상으로 설정해주세요. * 35초 미만은 수익이 적거나 발생하지 않을 수 있습니…" at bounding box center [784, 276] width 1568 height 425
drag, startPoint x: 266, startPoint y: 283, endPoint x: 390, endPoint y: 384, distance: 159.9
click at [324, 372] on div "크리워드 음원 서비스 이용 시 유의사항 음원 * 볼륨은 15% 이상으로 설정해주세요. * 35초 미만은 수익이 적거나 발생하지 않을 수 있습니…" at bounding box center [784, 276] width 1568 height 425
click at [1067, 319] on icon at bounding box center [1064, 320] width 9 height 9
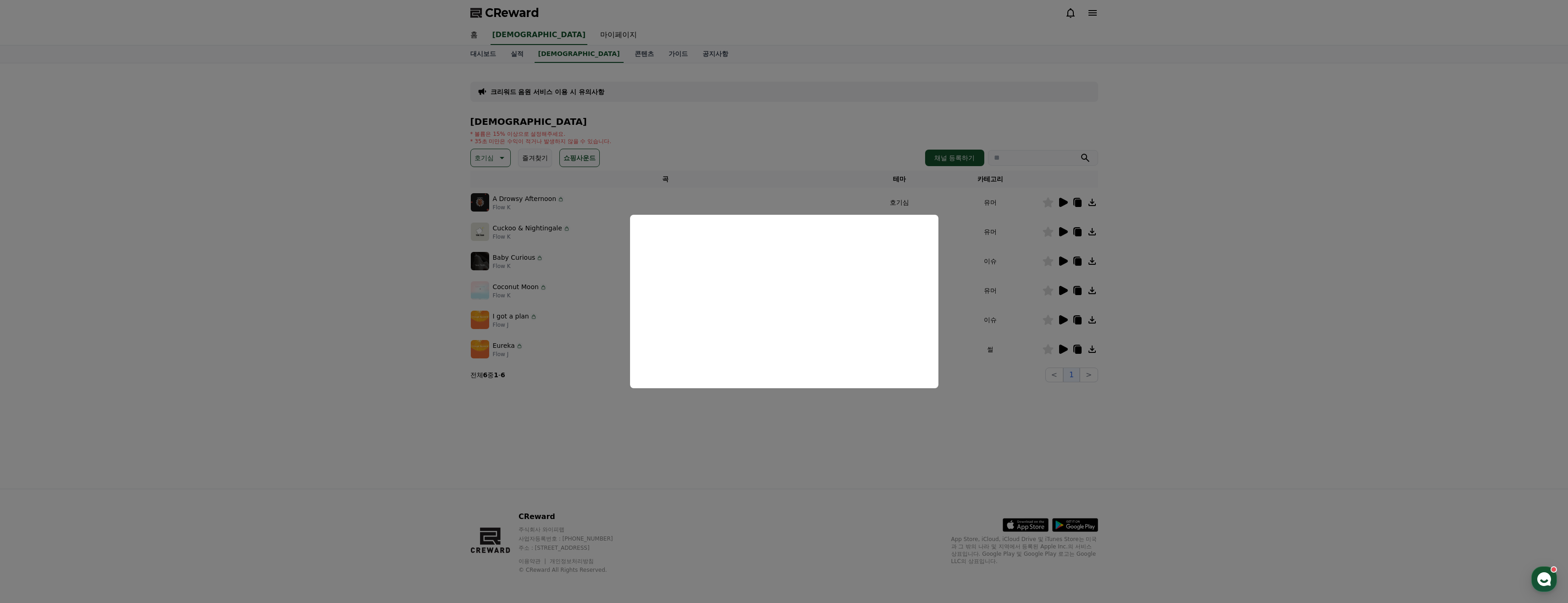
click at [716, 434] on button "close modal" at bounding box center [784, 301] width 1568 height 603
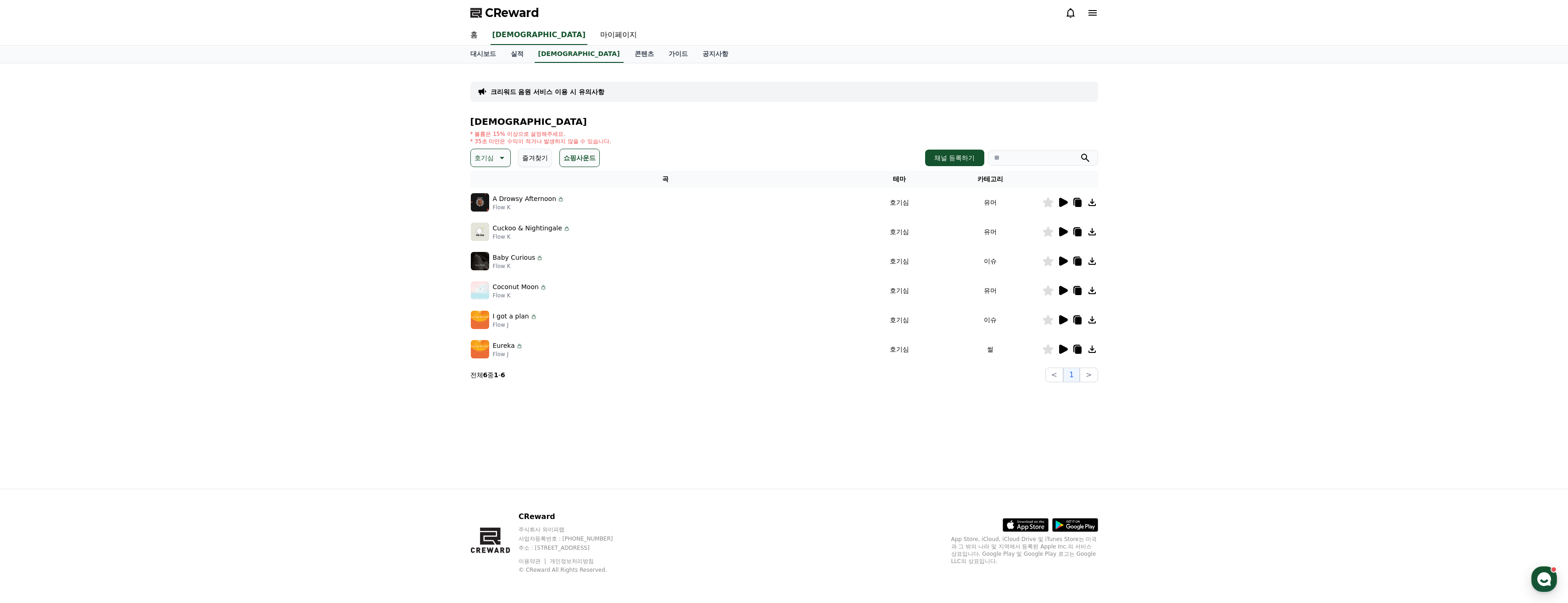
click at [1060, 350] on icon at bounding box center [1064, 349] width 9 height 9
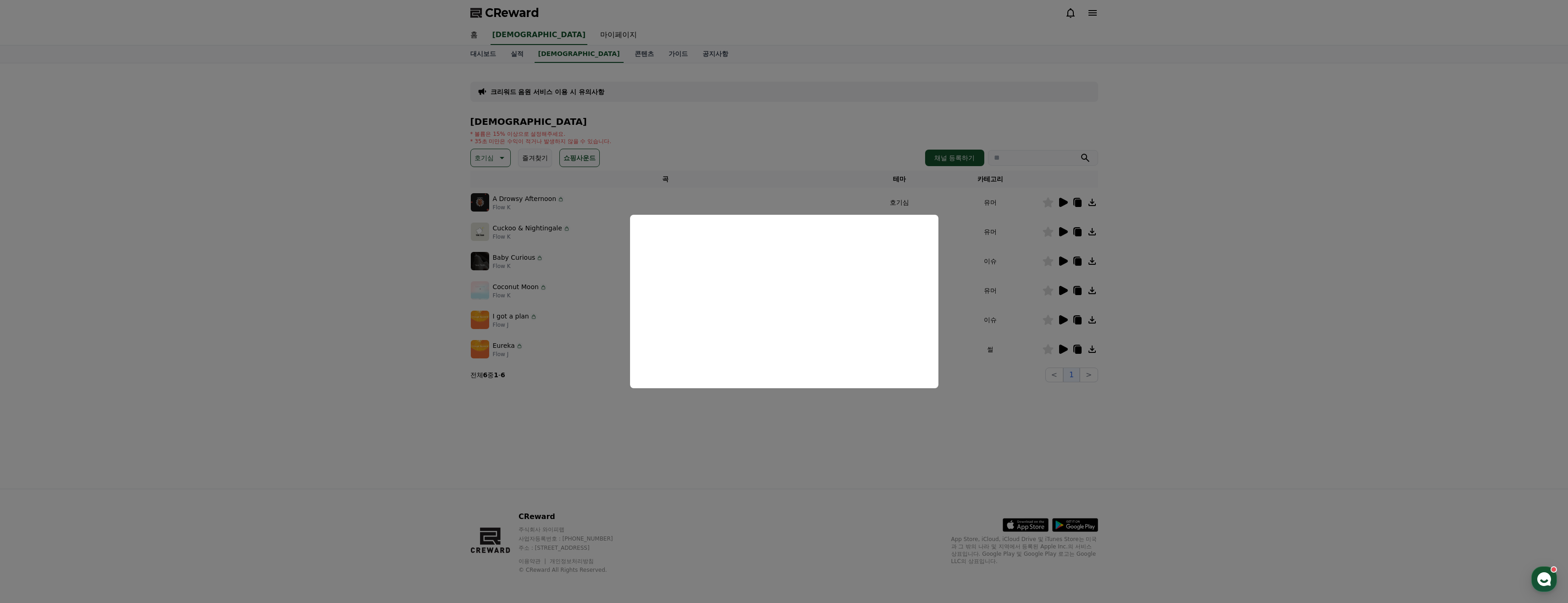
click at [777, 445] on button "close modal" at bounding box center [784, 301] width 1568 height 603
